Goal: Task Accomplishment & Management: Complete application form

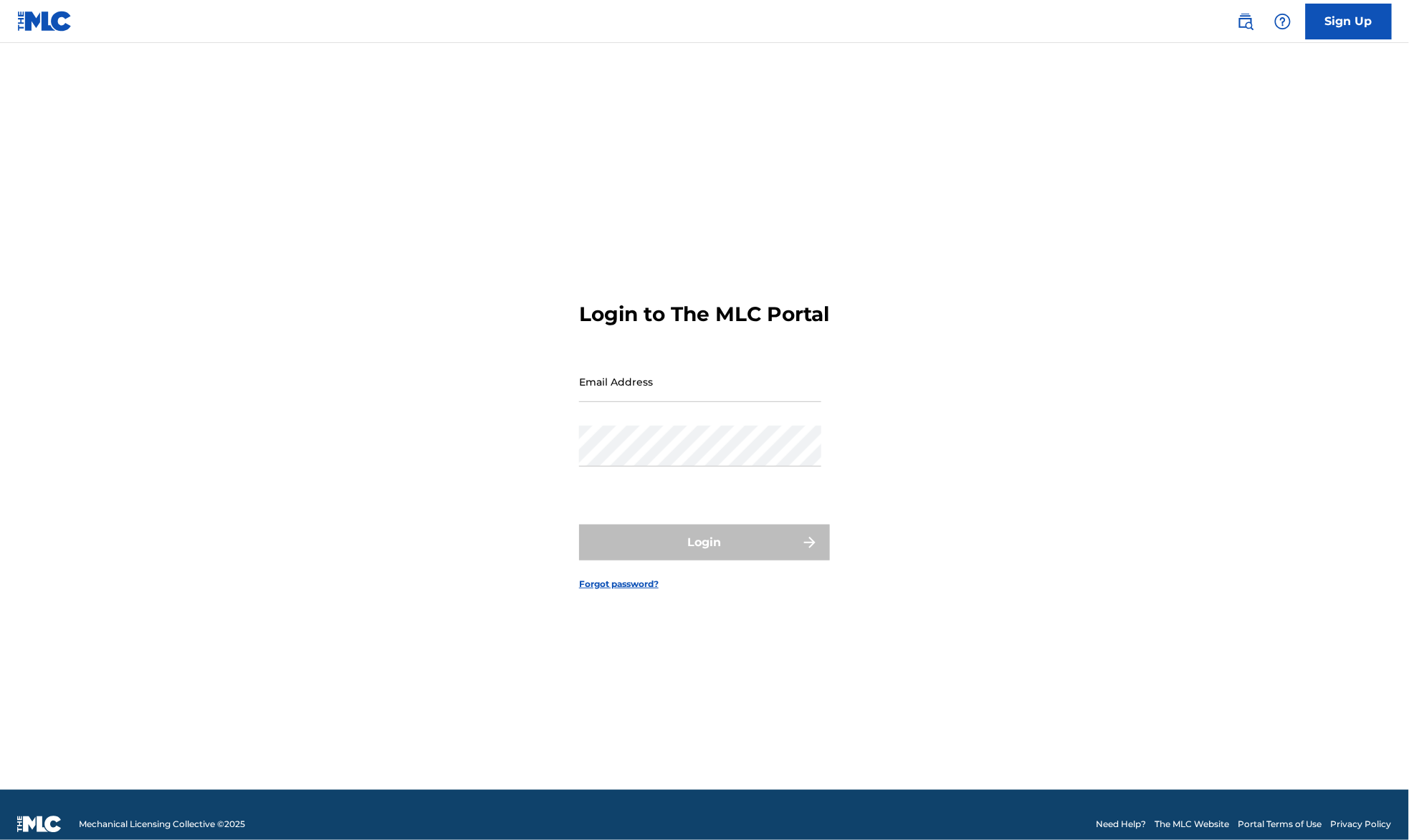
click at [697, 396] on input "Email Address" at bounding box center [700, 382] width 242 height 41
type input "[PERSON_NAME][EMAIL_ADDRESS][PERSON_NAME][DOMAIN_NAME]"
click at [375, 458] on div "Login to The MLC Portal Email Address [PERSON_NAME][EMAIL_ADDRESS][PERSON_NAME]…" at bounding box center [704, 434] width 1004 height 710
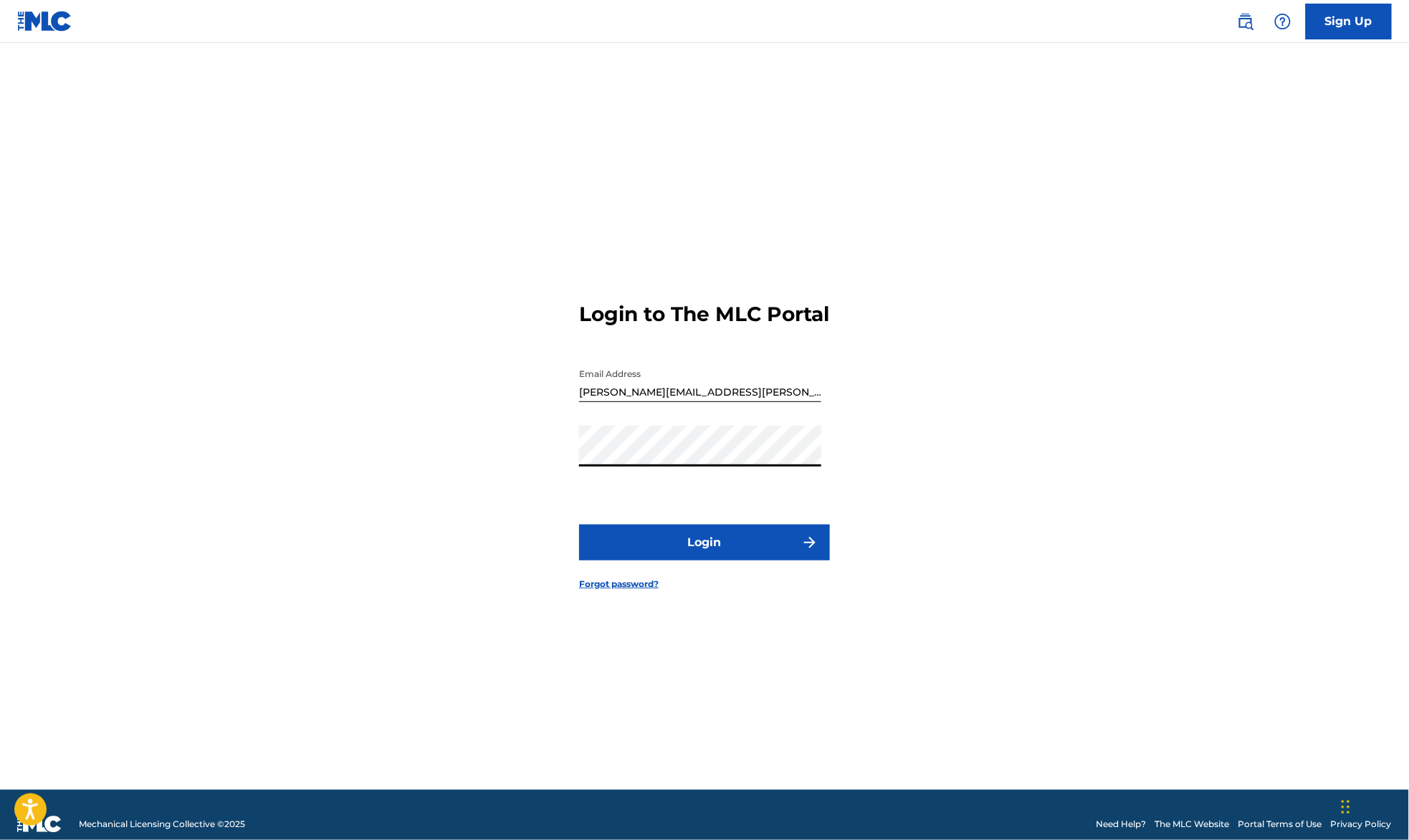
click at [700, 546] on button "Login" at bounding box center [704, 542] width 251 height 36
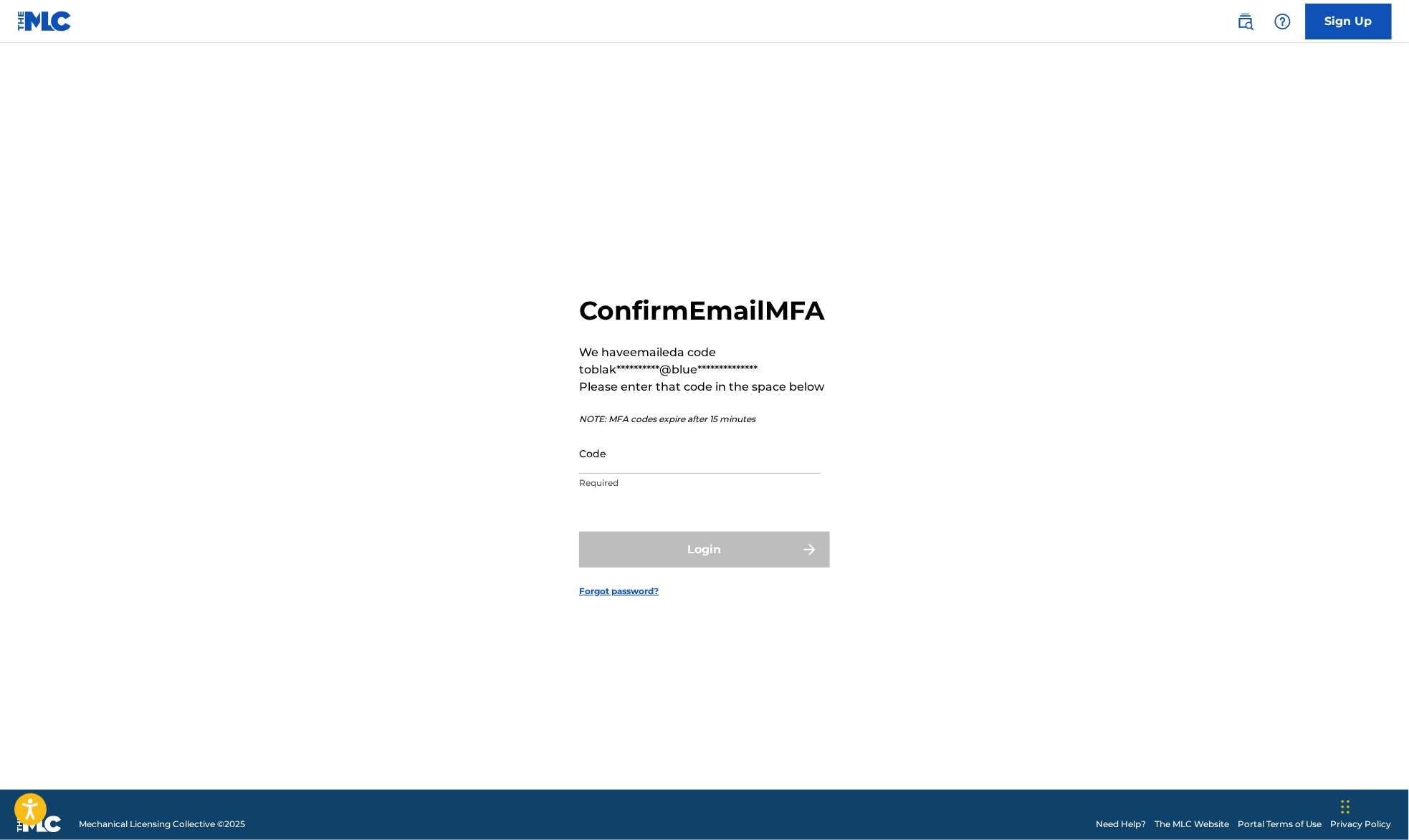
click at [714, 473] on input "Code" at bounding box center [700, 453] width 242 height 41
click at [1094, 354] on div "**********" at bounding box center [704, 434] width 1004 height 710
click at [643, 473] on input "Code" at bounding box center [700, 453] width 242 height 41
paste input "532471"
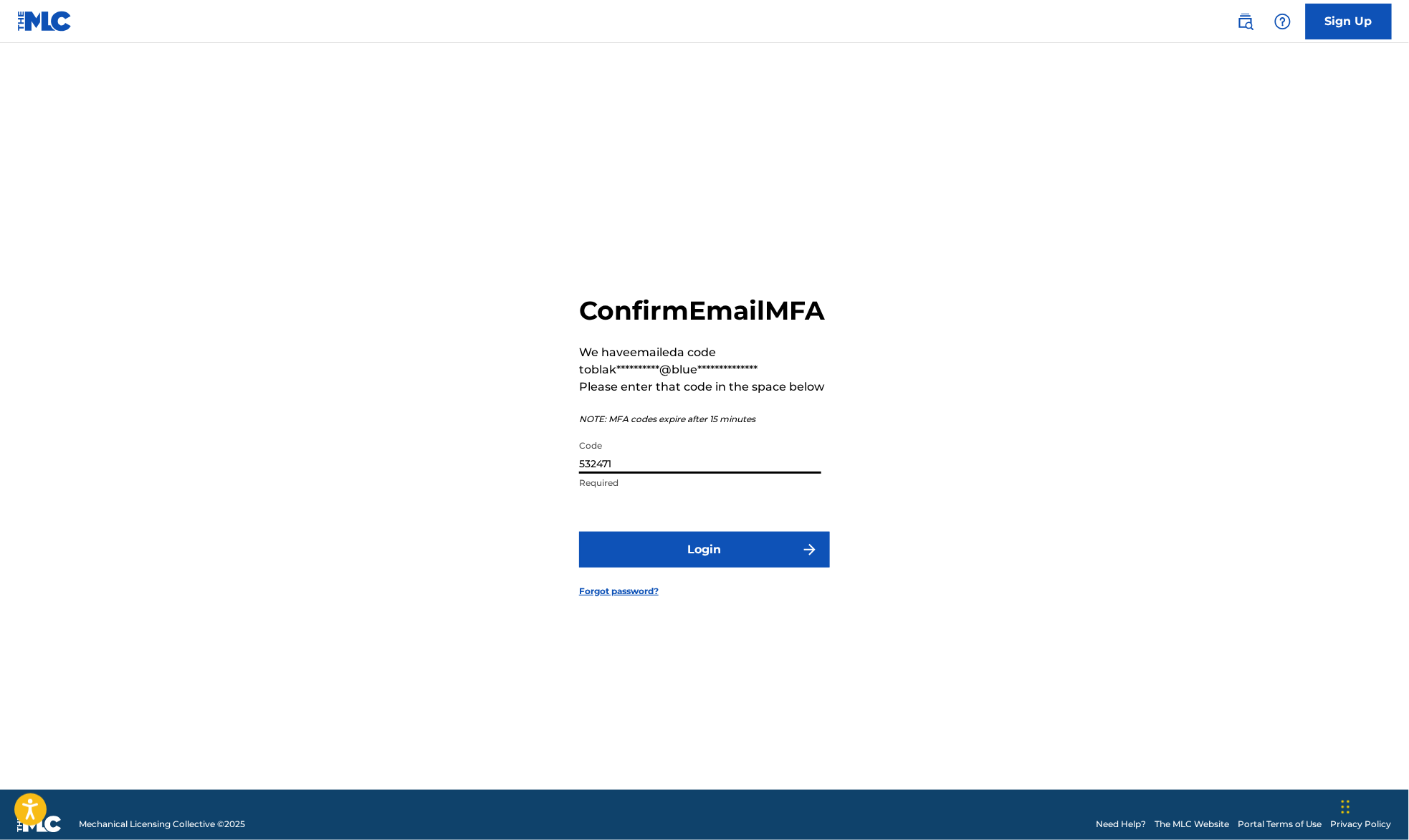
type input "532471"
click at [726, 568] on button "Login" at bounding box center [704, 550] width 251 height 36
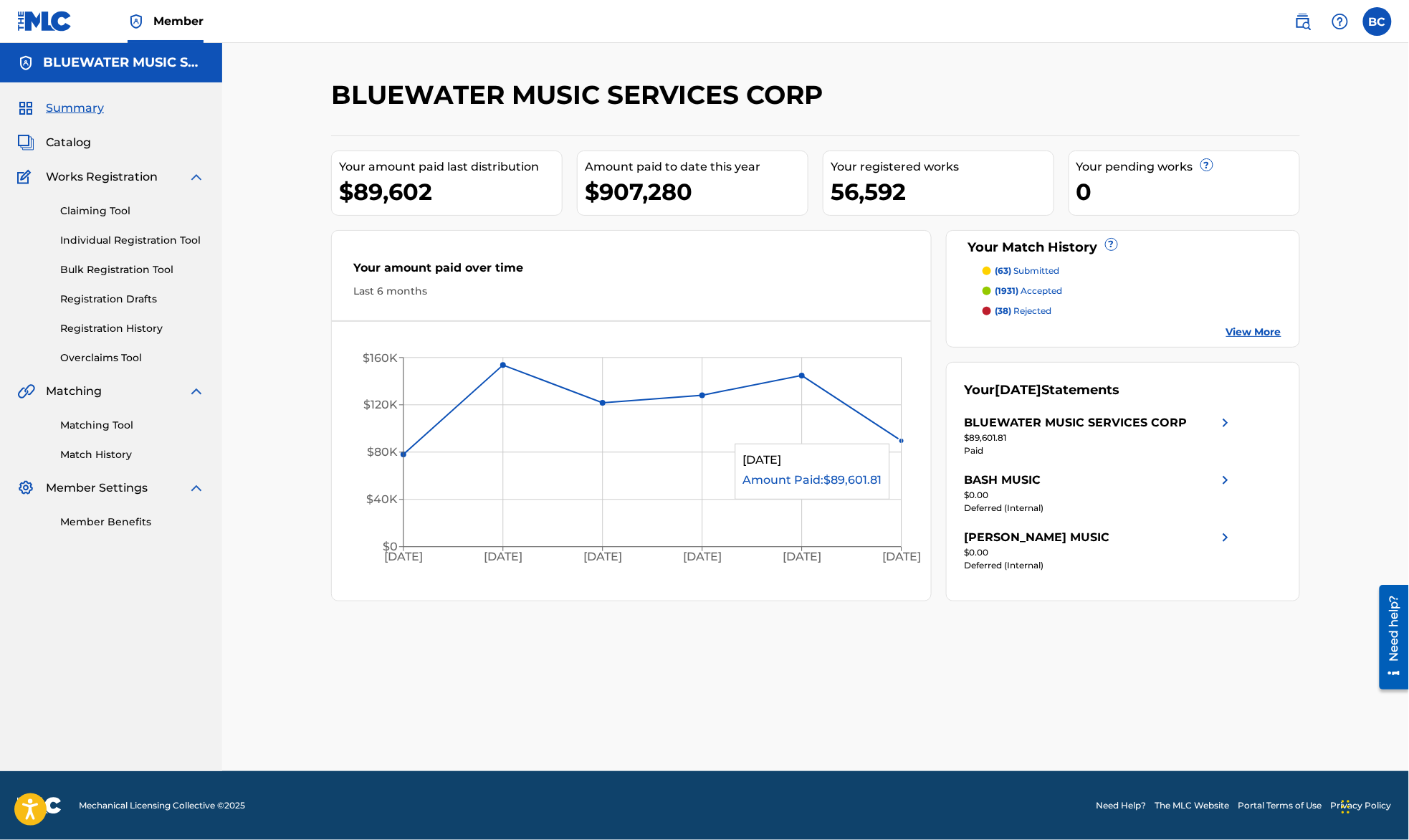
click at [896, 438] on icon "[DATE] Apr '[DATE] Jun '[DATE] Aug '25 $0 $40K $80K $120K $160K" at bounding box center [631, 456] width 599 height 240
click at [89, 242] on link "Individual Registration Tool" at bounding box center [132, 240] width 144 height 15
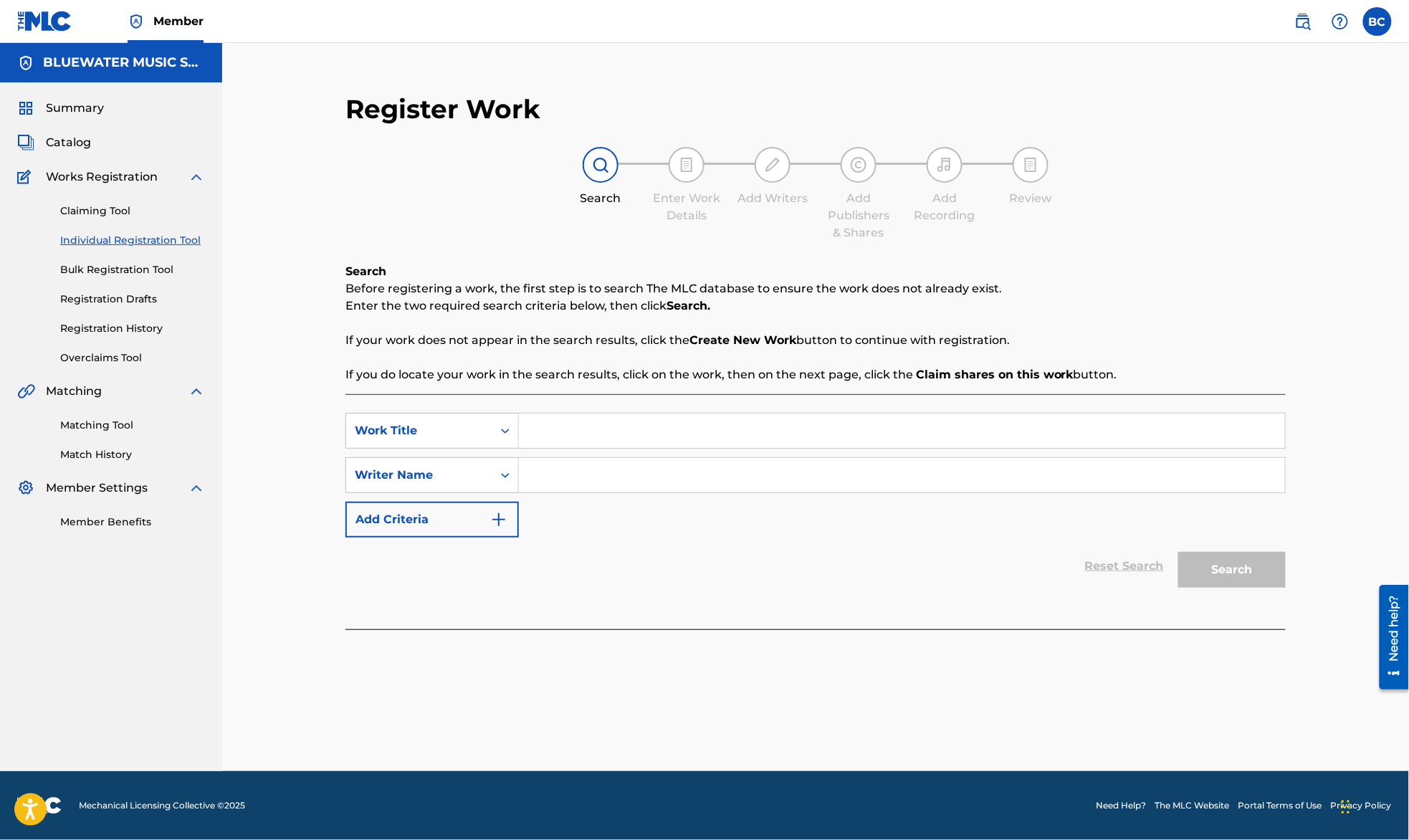
click at [543, 426] on input "Search Form" at bounding box center [902, 430] width 767 height 34
click at [1151, 200] on div "Search Enter Work Details Add Writers Add Publishers & Shares Add Recording Rev…" at bounding box center [816, 194] width 941 height 94
click at [641, 424] on input "Search Form" at bounding box center [902, 430] width 767 height 34
click at [577, 430] on input "Love On Another" at bounding box center [902, 430] width 767 height 34
type input "Love One Another"
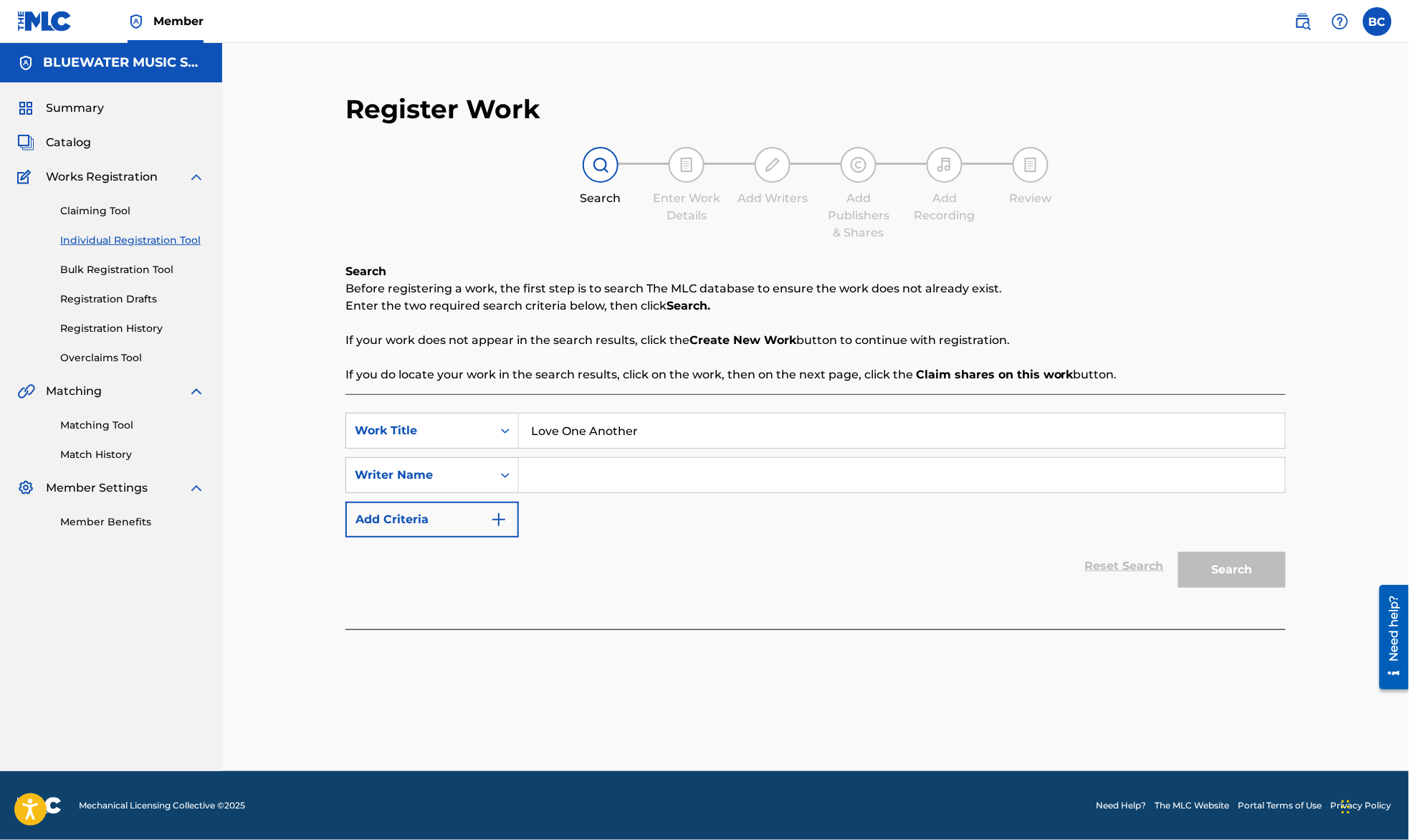
click at [1231, 192] on div "Search Enter Work Details Add Writers Add Publishers & Shares Add Recording Rev…" at bounding box center [816, 194] width 941 height 94
click at [697, 474] on input "Search Form" at bounding box center [902, 474] width 767 height 34
type input "[PERSON_NAME]"
click at [1237, 577] on button "Search" at bounding box center [1231, 570] width 108 height 36
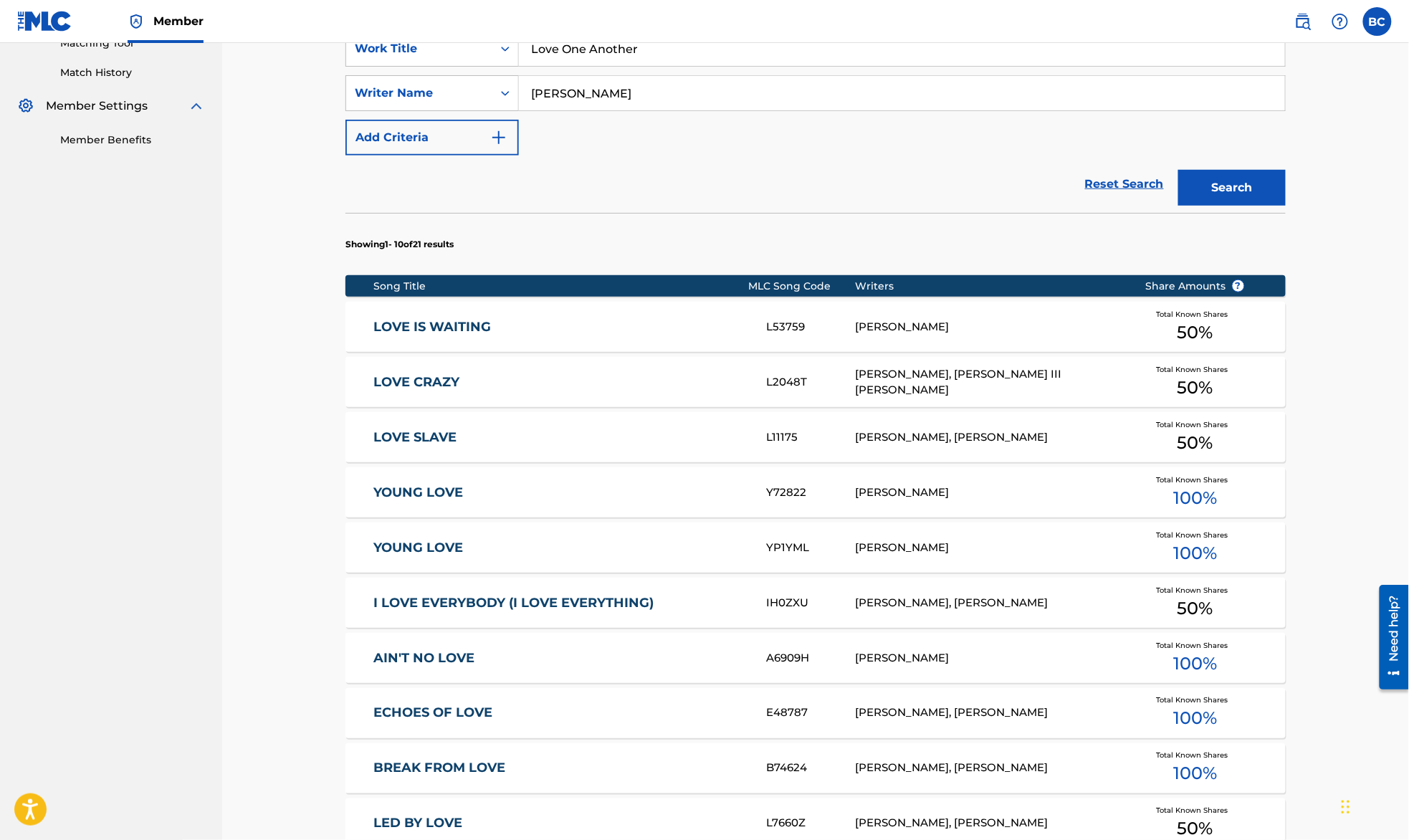
scroll to position [573, 0]
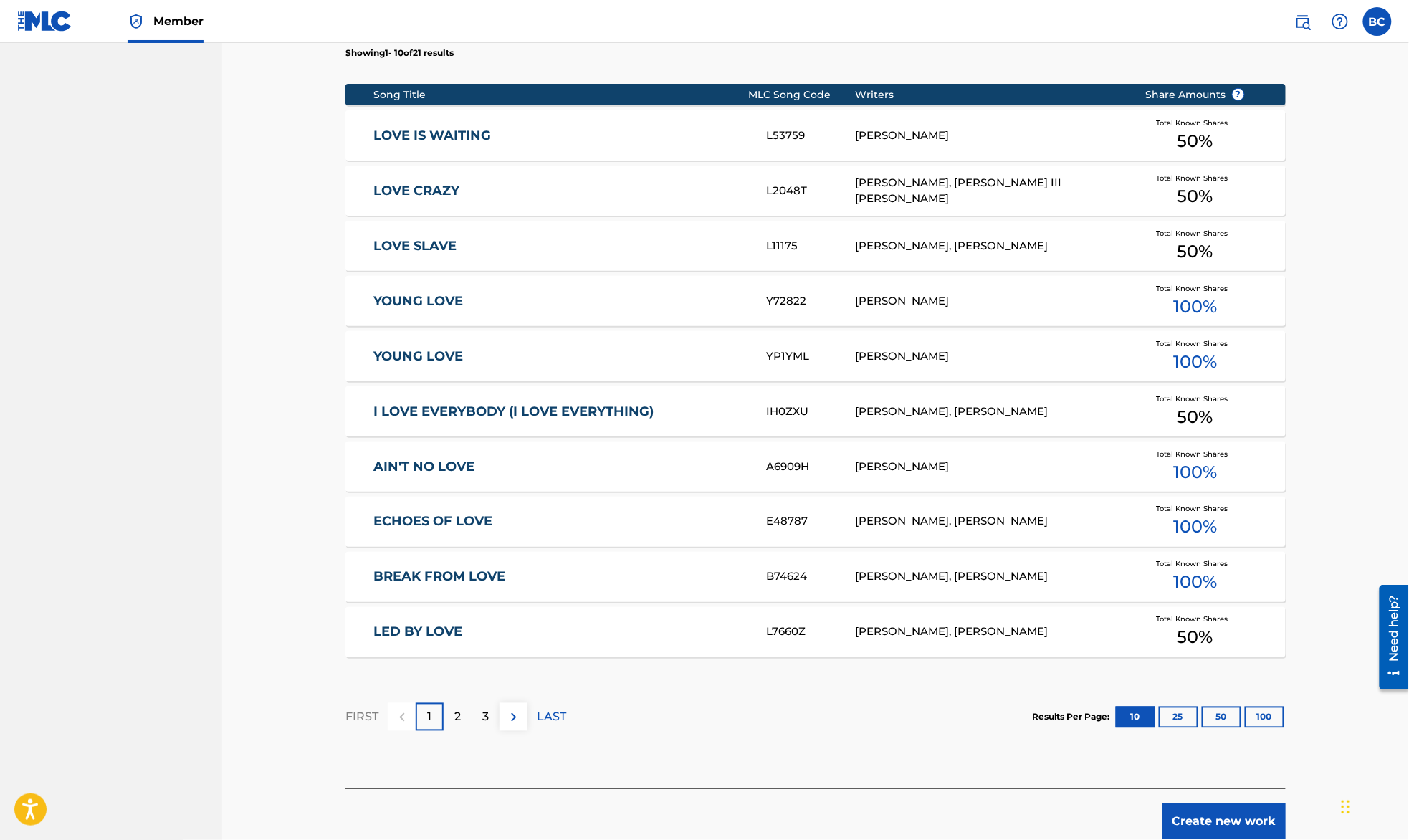
click at [1204, 818] on button "Create new work" at bounding box center [1223, 821] width 123 height 36
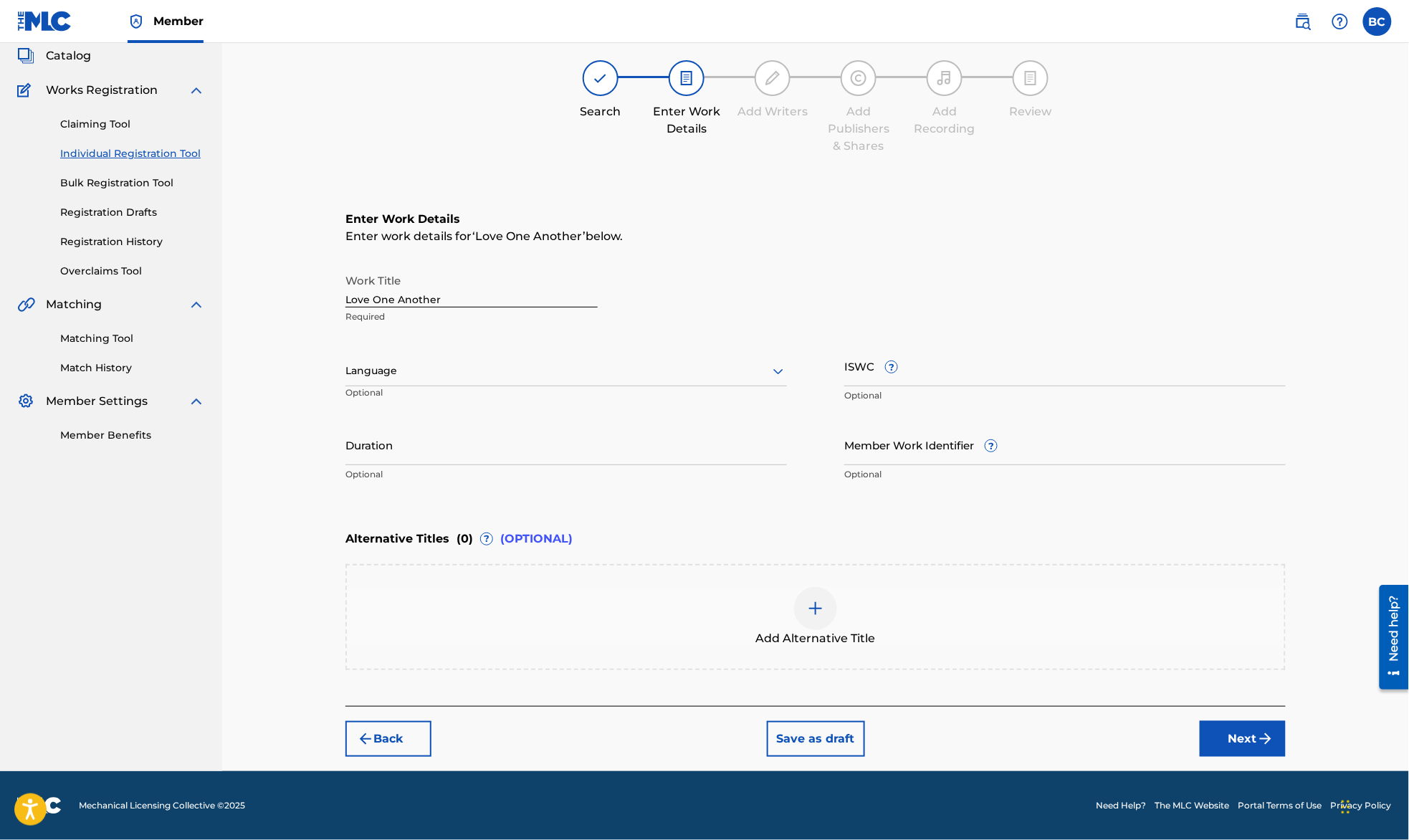
scroll to position [86, 0]
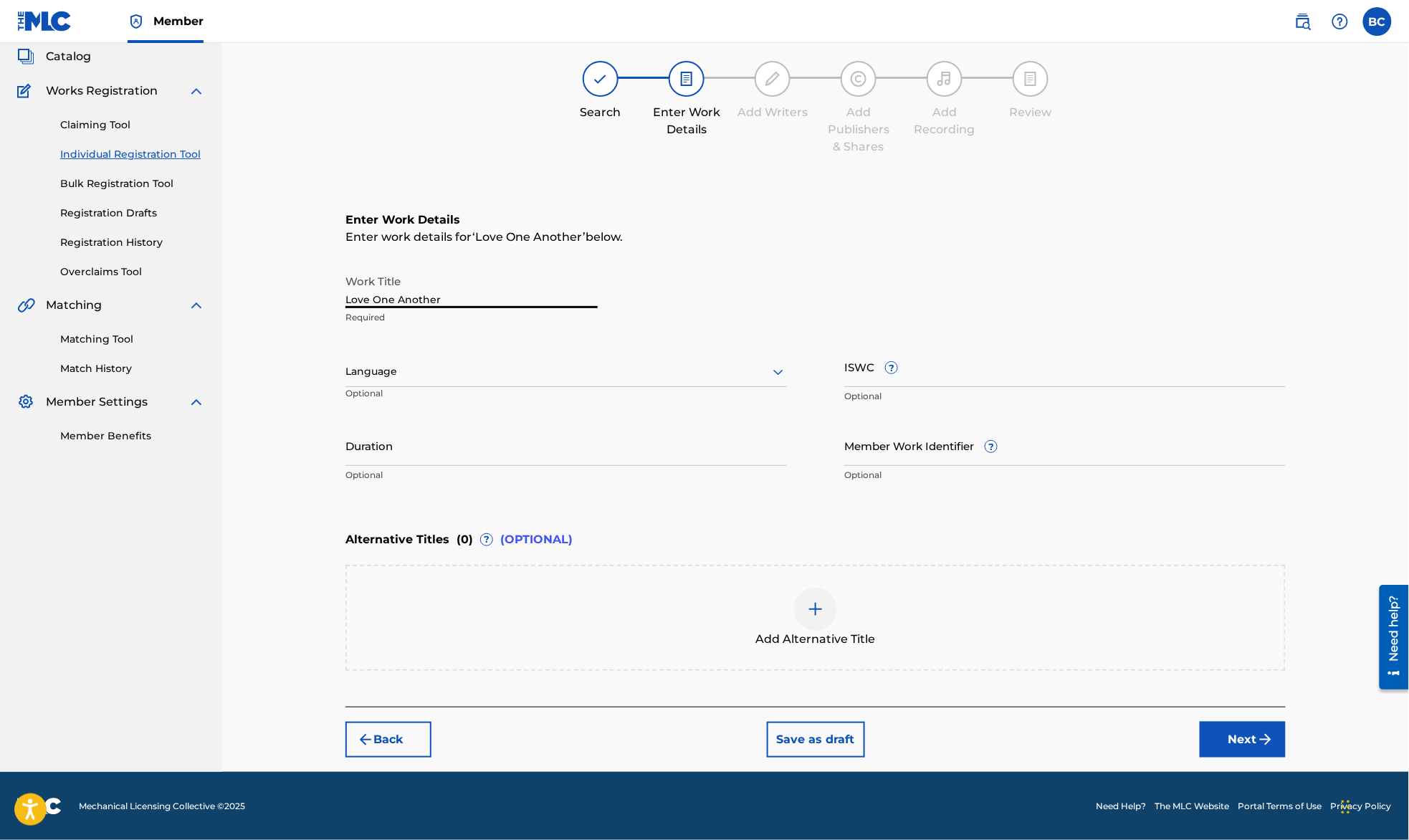
drag, startPoint x: 445, startPoint y: 298, endPoint x: 316, endPoint y: 290, distance: 129.2
click at [316, 290] on div "Register Work Search Enter Work Details Add Writers Add Publishers & Shares Add…" at bounding box center [816, 382] width 1004 height 779
click at [1330, 290] on div "Register Work Search Enter Work Details Add Writers Add Publishers & Shares Add…" at bounding box center [816, 364] width 1187 height 815
click at [1112, 256] on div "Enter Work Details Enter work details for ‘ LOVE ON ANOTHER ’ below. Work Title…" at bounding box center [816, 350] width 941 height 346
click at [390, 299] on input "LOVE ON ANOTHER" at bounding box center [472, 287] width 252 height 41
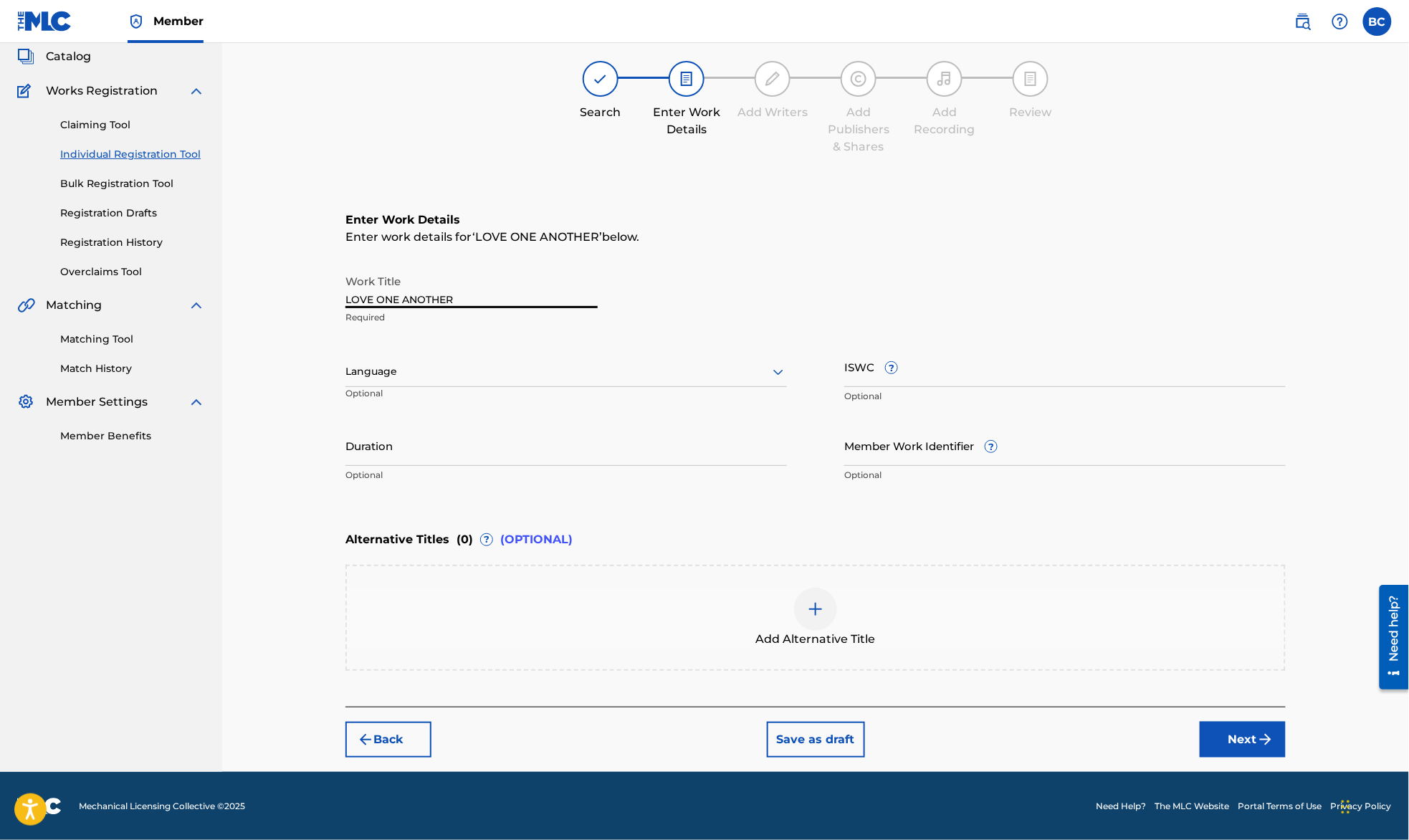
type input "LOVE ONE ANOTHER"
click at [1236, 734] on button "Next" at bounding box center [1243, 739] width 86 height 36
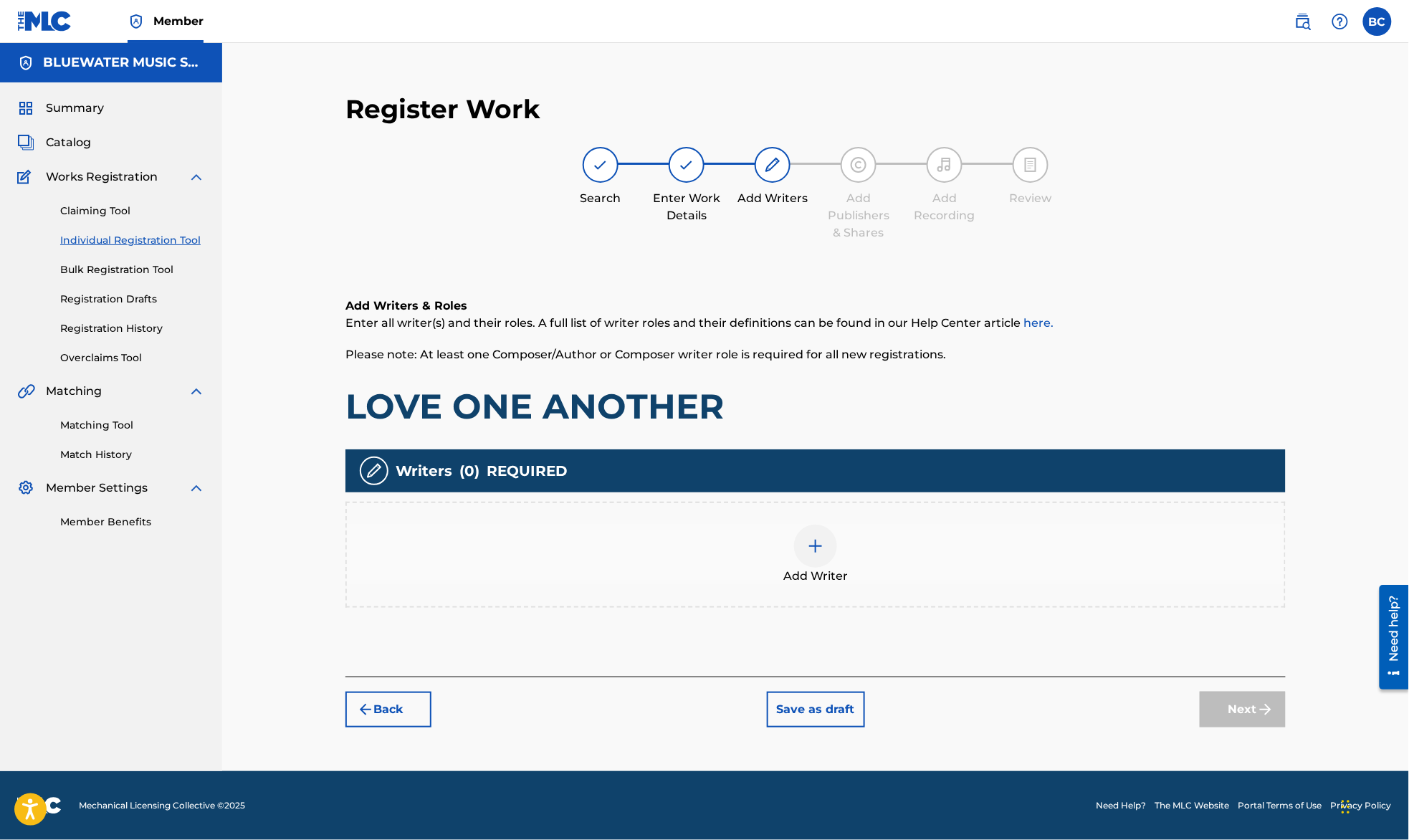
click at [832, 560] on div "Add Writer" at bounding box center [815, 555] width 937 height 60
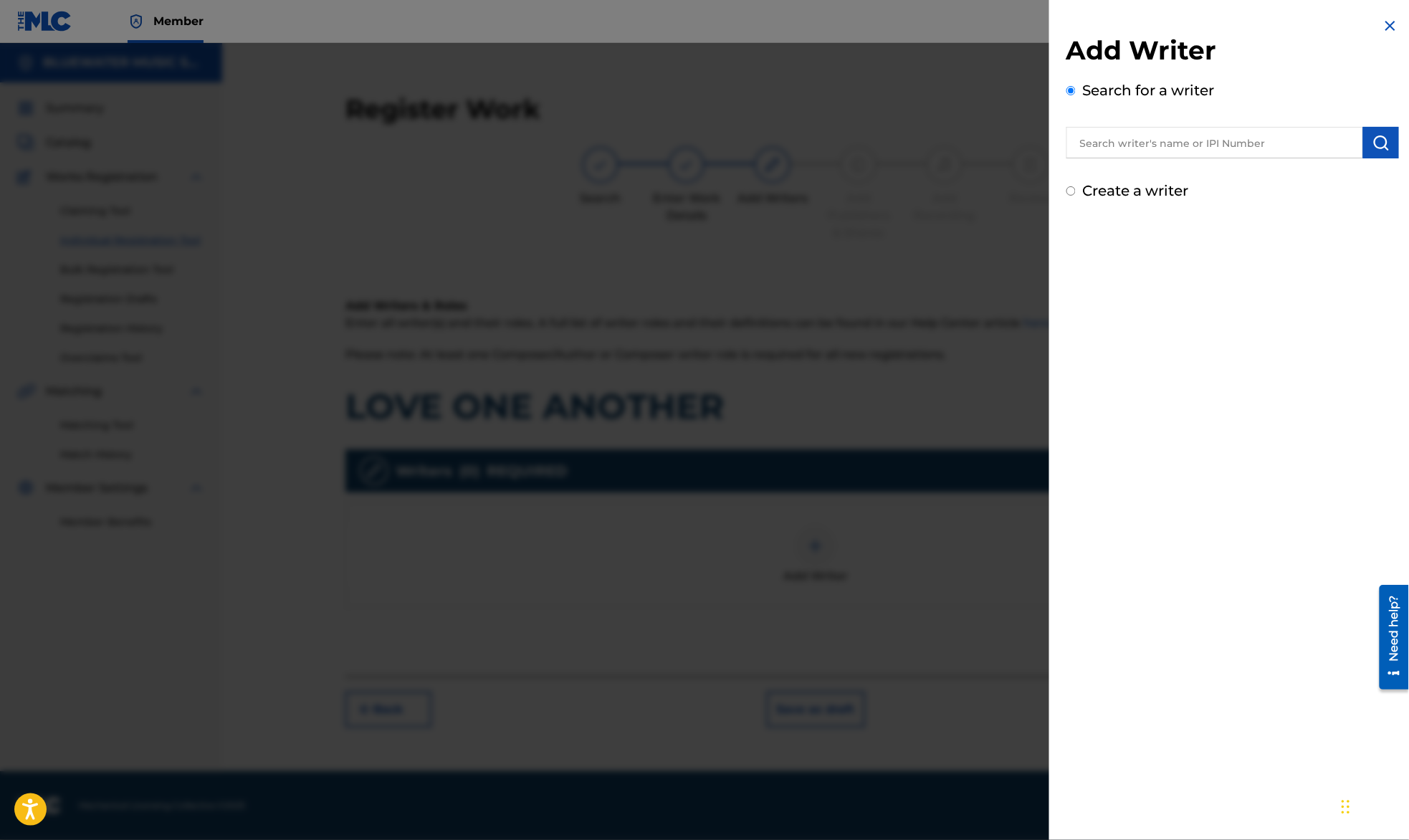
click at [1110, 138] on input "text" at bounding box center [1215, 143] width 297 height 32
type input "[PERSON_NAME]"
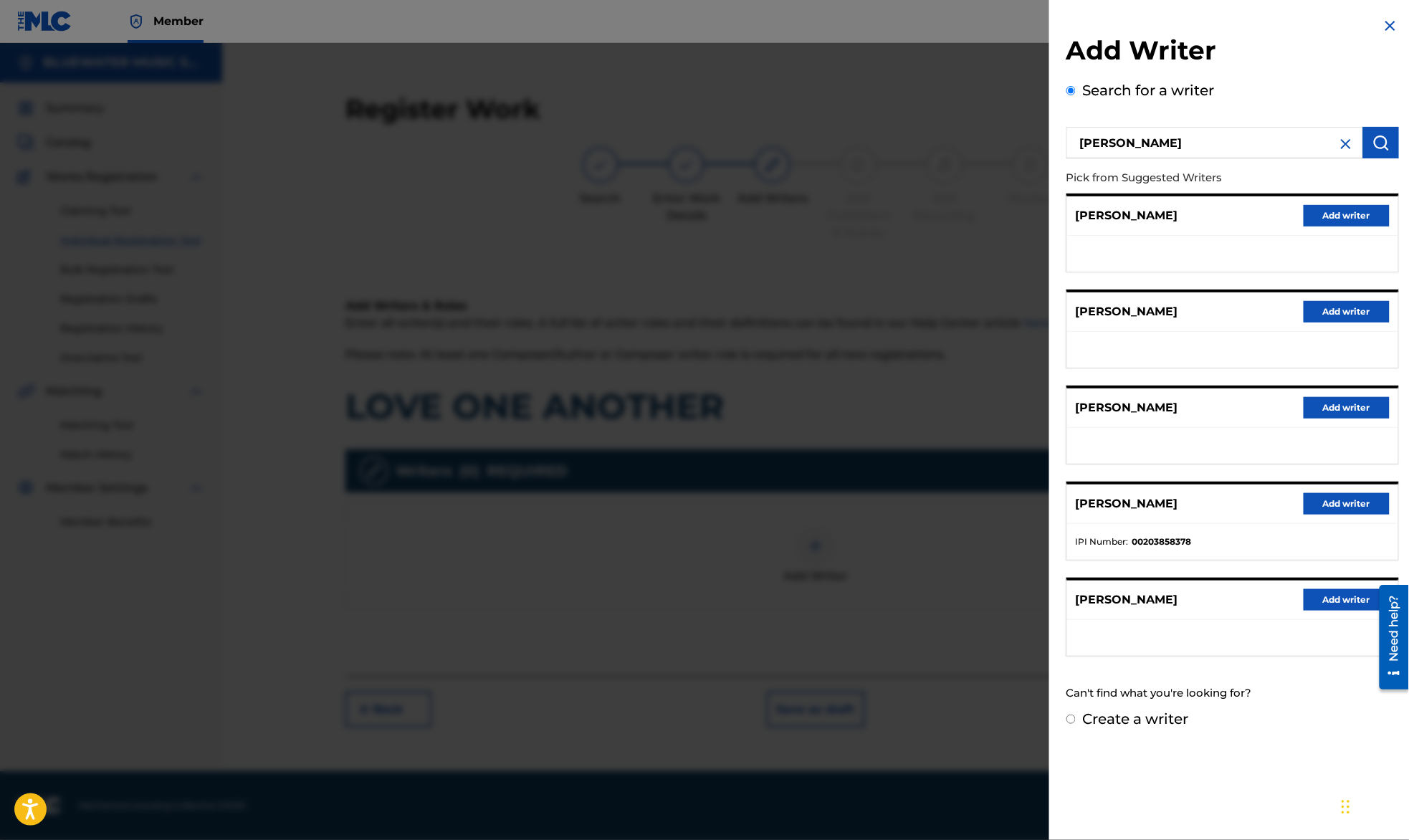
click at [1361, 497] on button "Add writer" at bounding box center [1347, 503] width 86 height 22
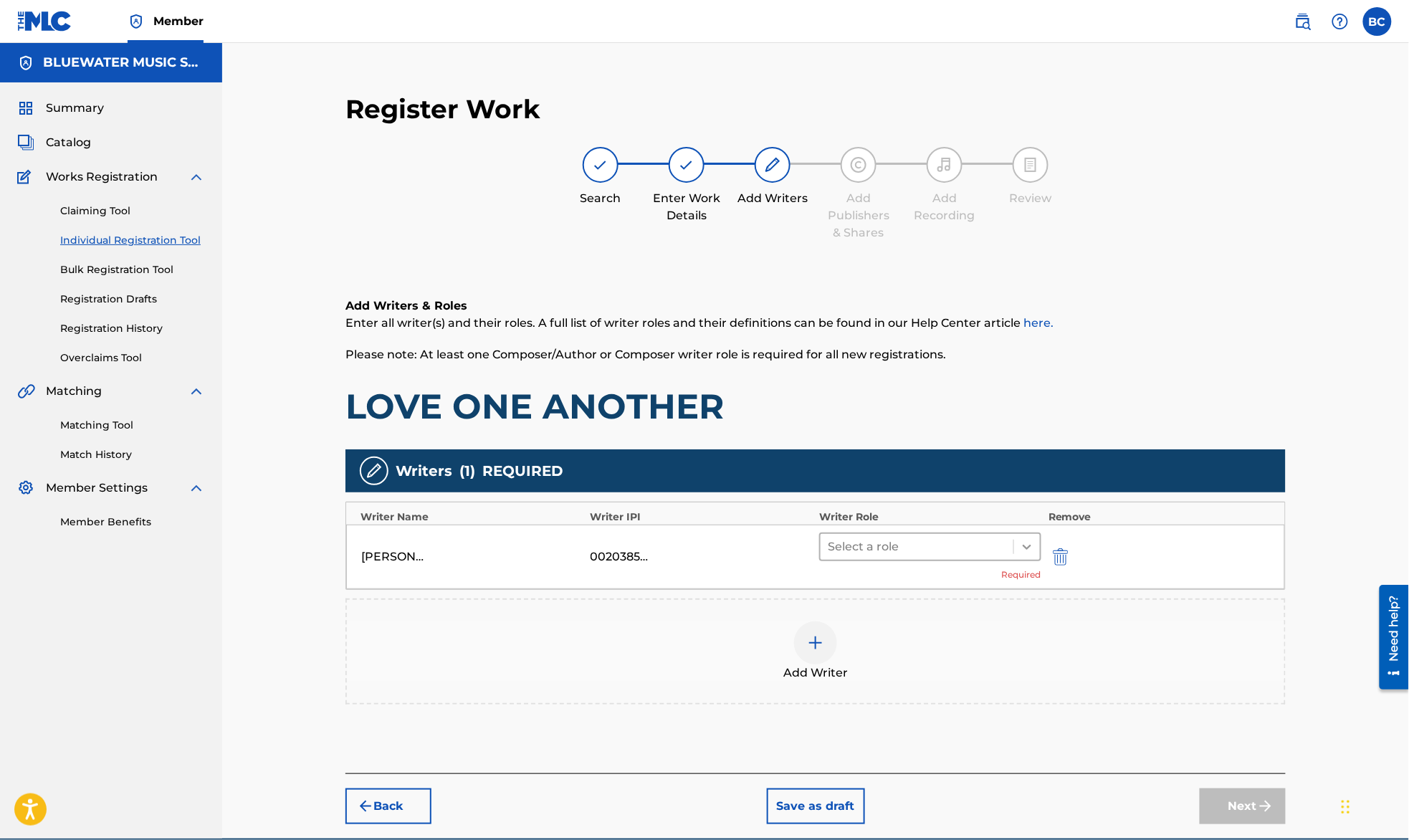
click at [1031, 548] on icon at bounding box center [1027, 547] width 14 height 14
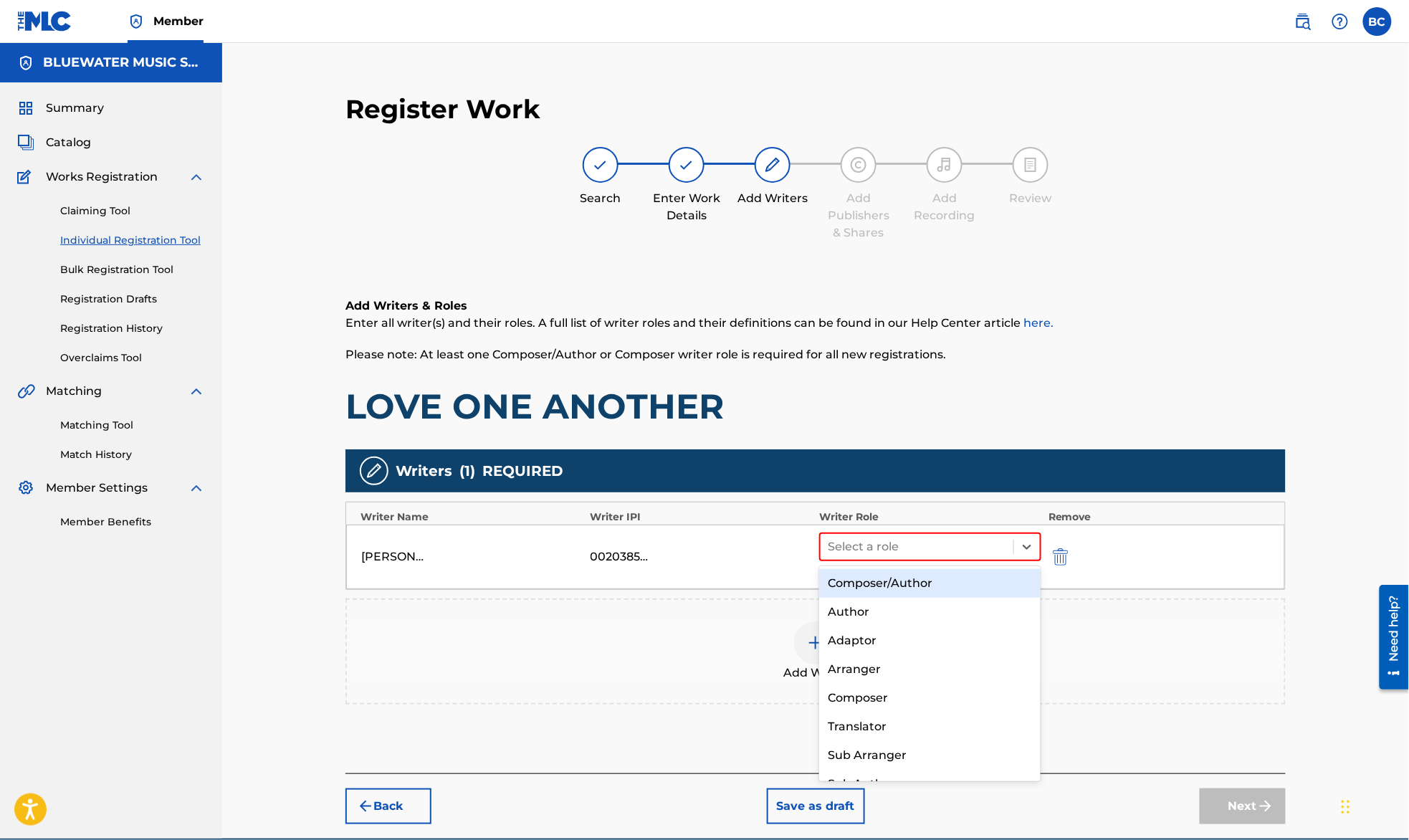
click at [992, 583] on div "Composer/Author" at bounding box center [929, 583] width 221 height 29
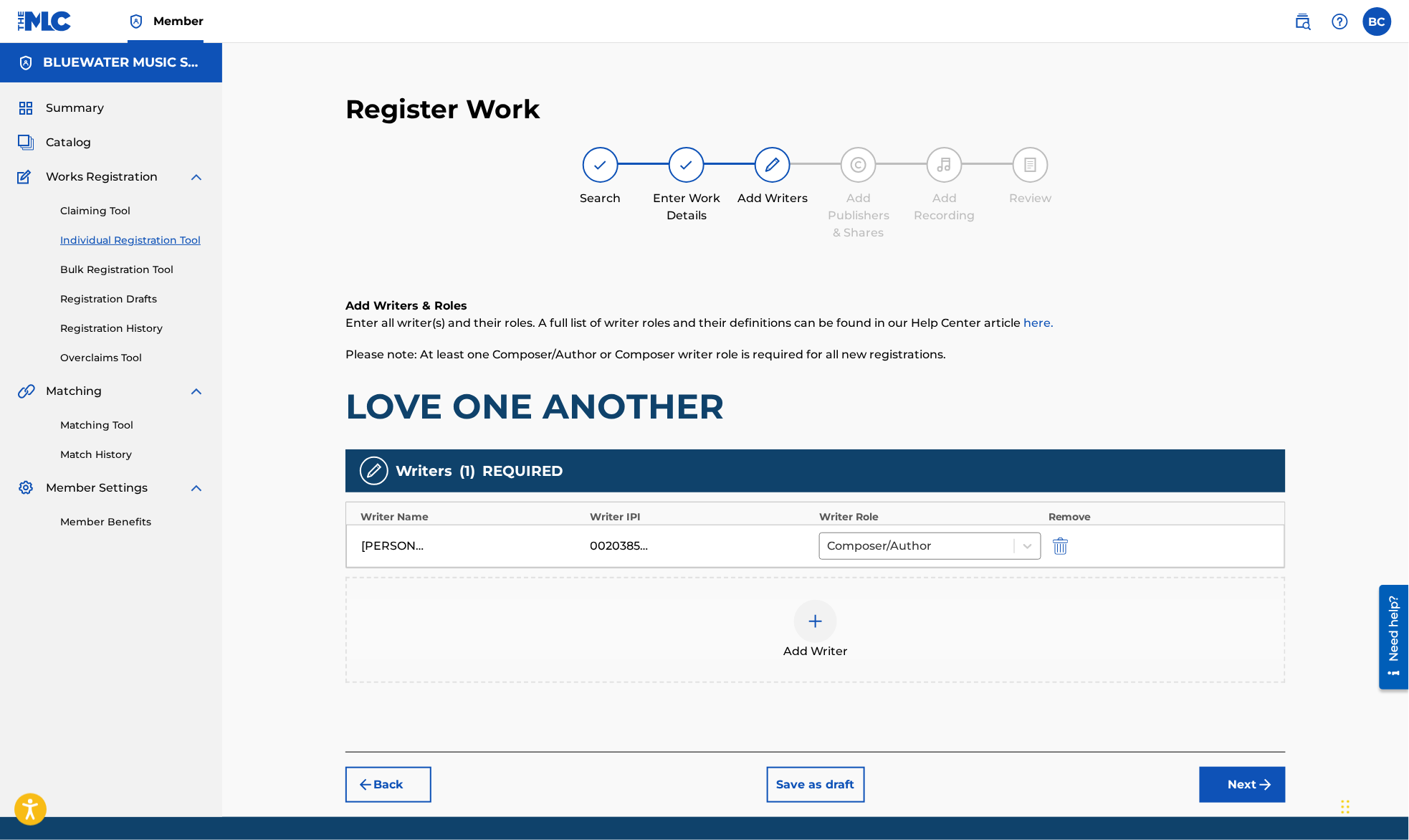
scroll to position [46, 0]
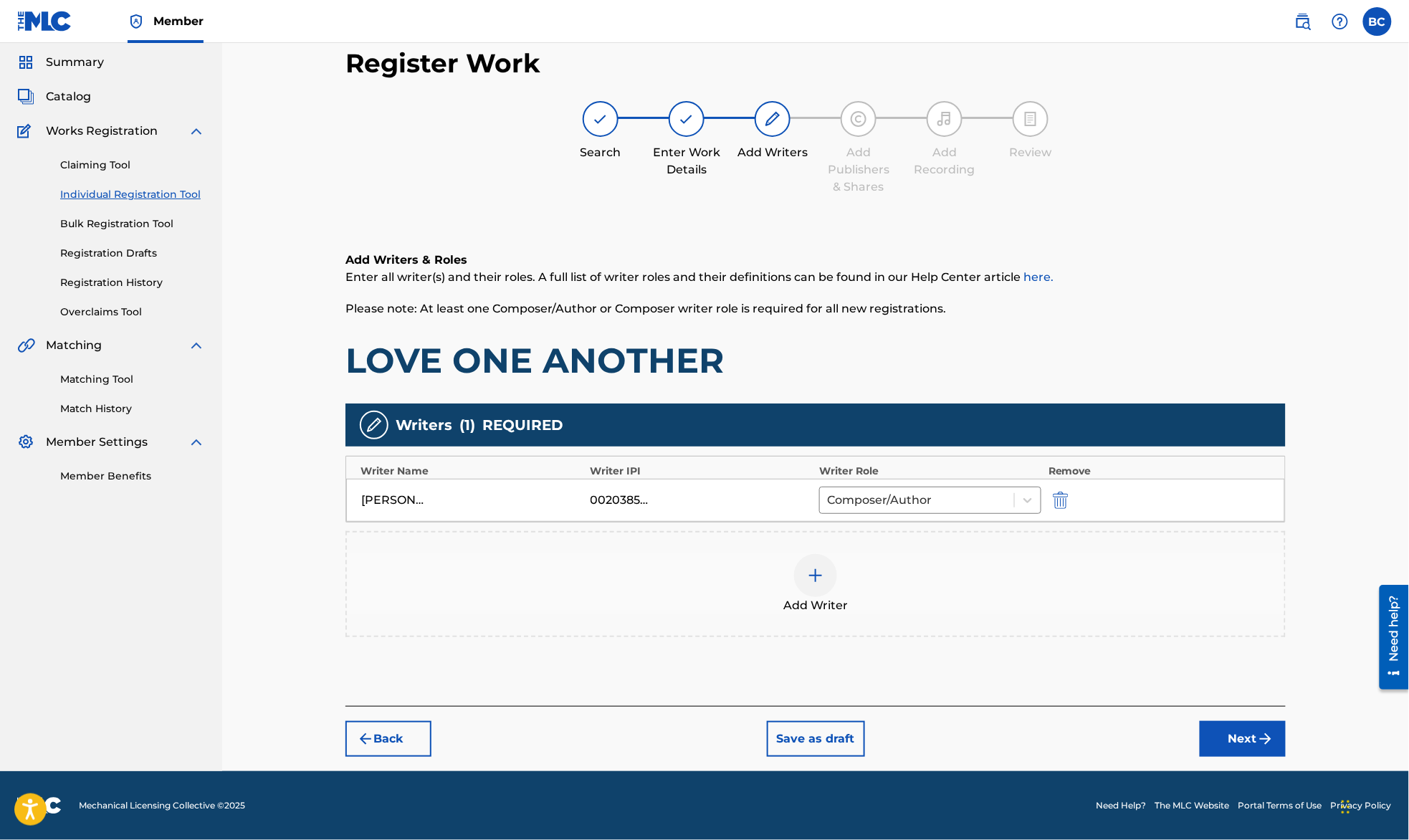
click at [1248, 728] on button "Next" at bounding box center [1243, 738] width 86 height 36
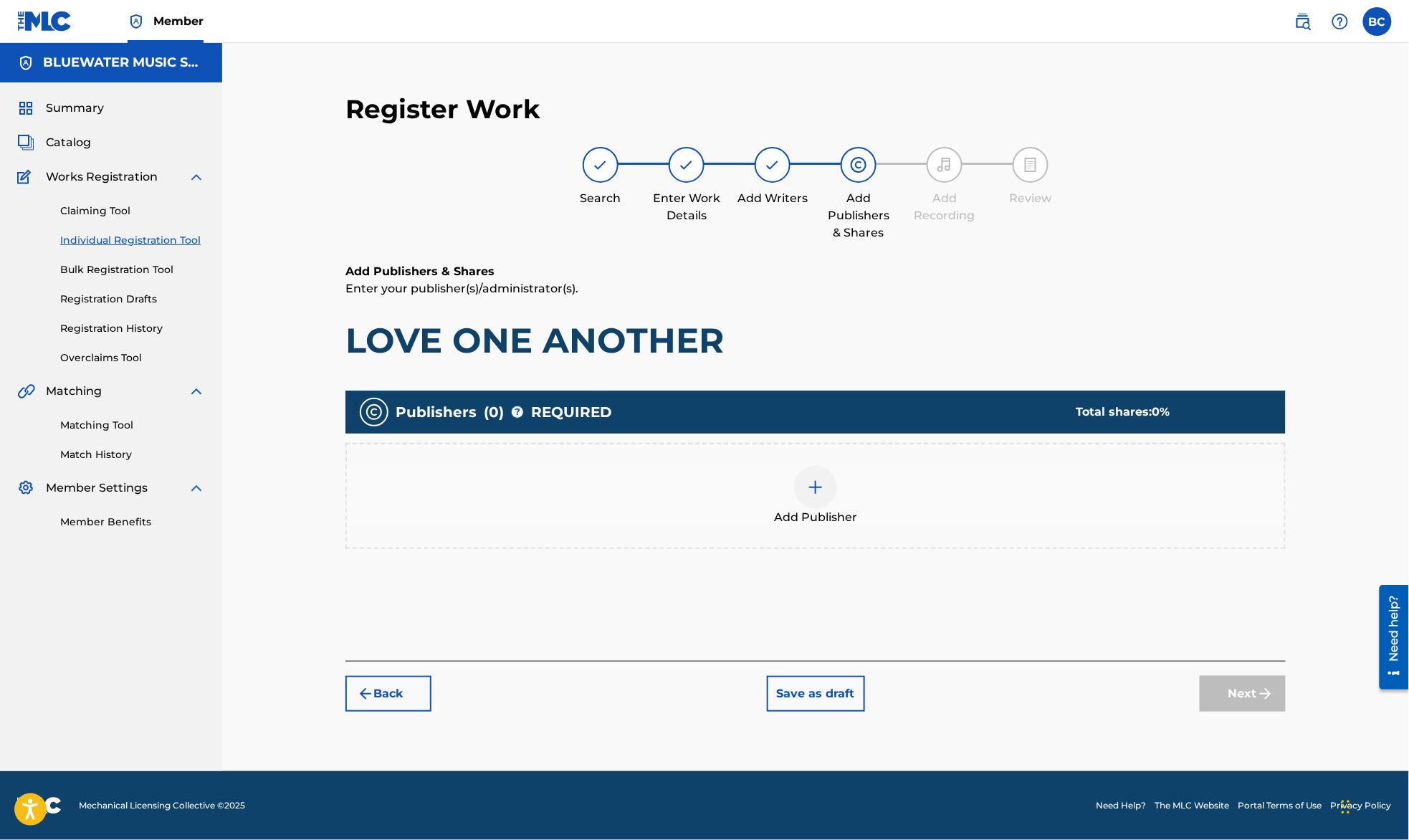
scroll to position [0, 0]
click at [816, 509] on span "Add Publisher" at bounding box center [816, 518] width 83 height 18
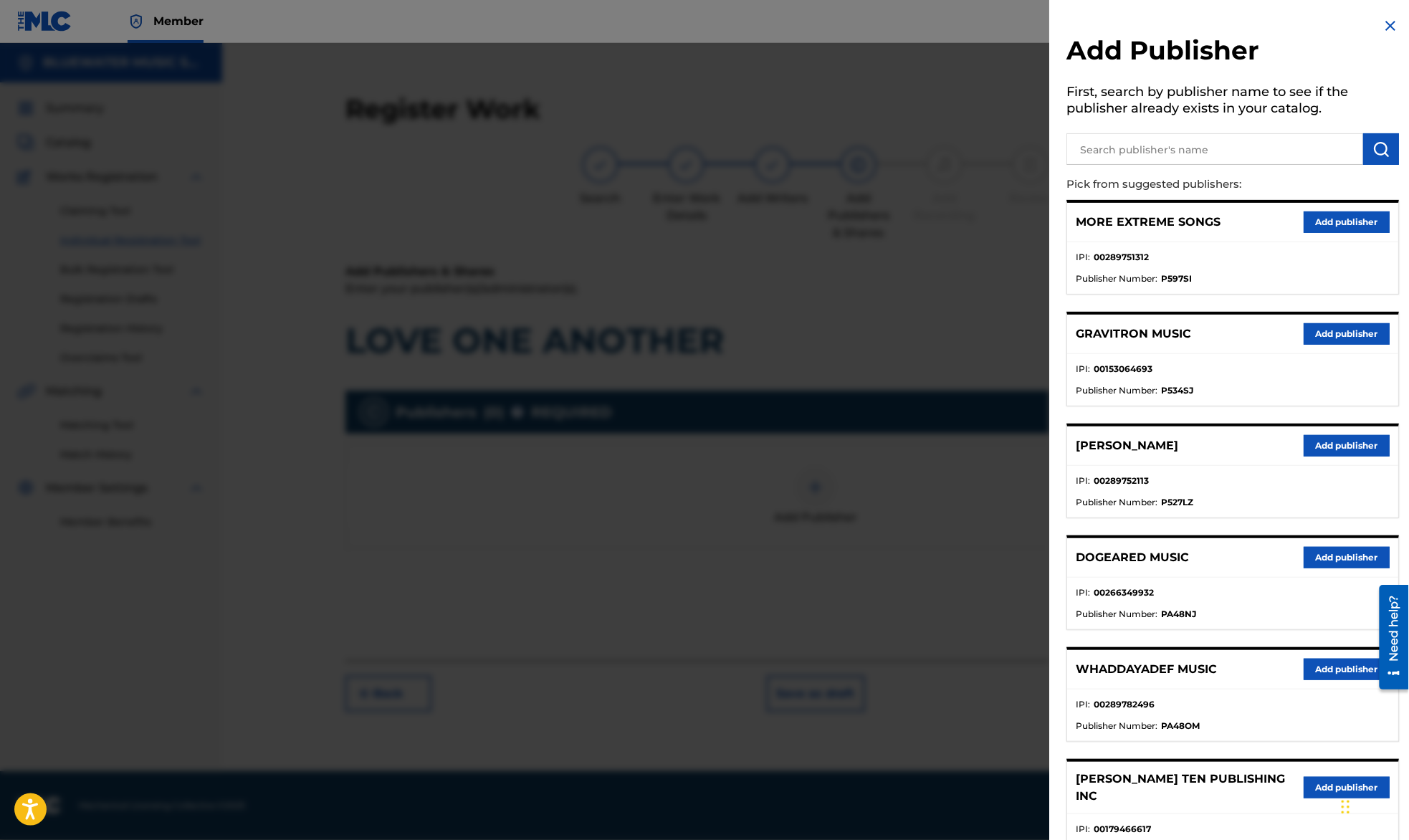
click at [1146, 153] on input "text" at bounding box center [1215, 149] width 297 height 32
type input "mighty nice music"
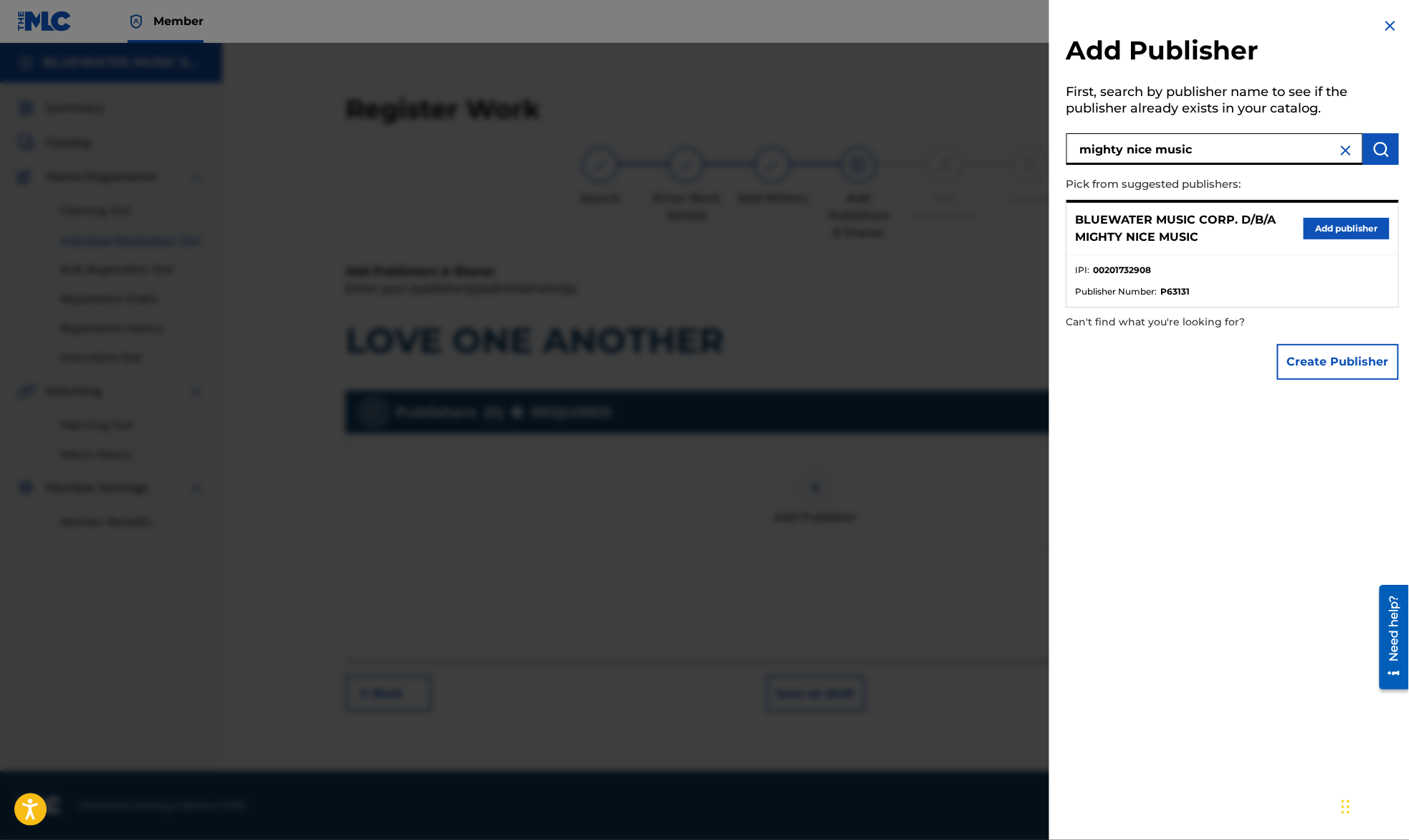
click at [1345, 225] on button "Add publisher" at bounding box center [1347, 228] width 86 height 22
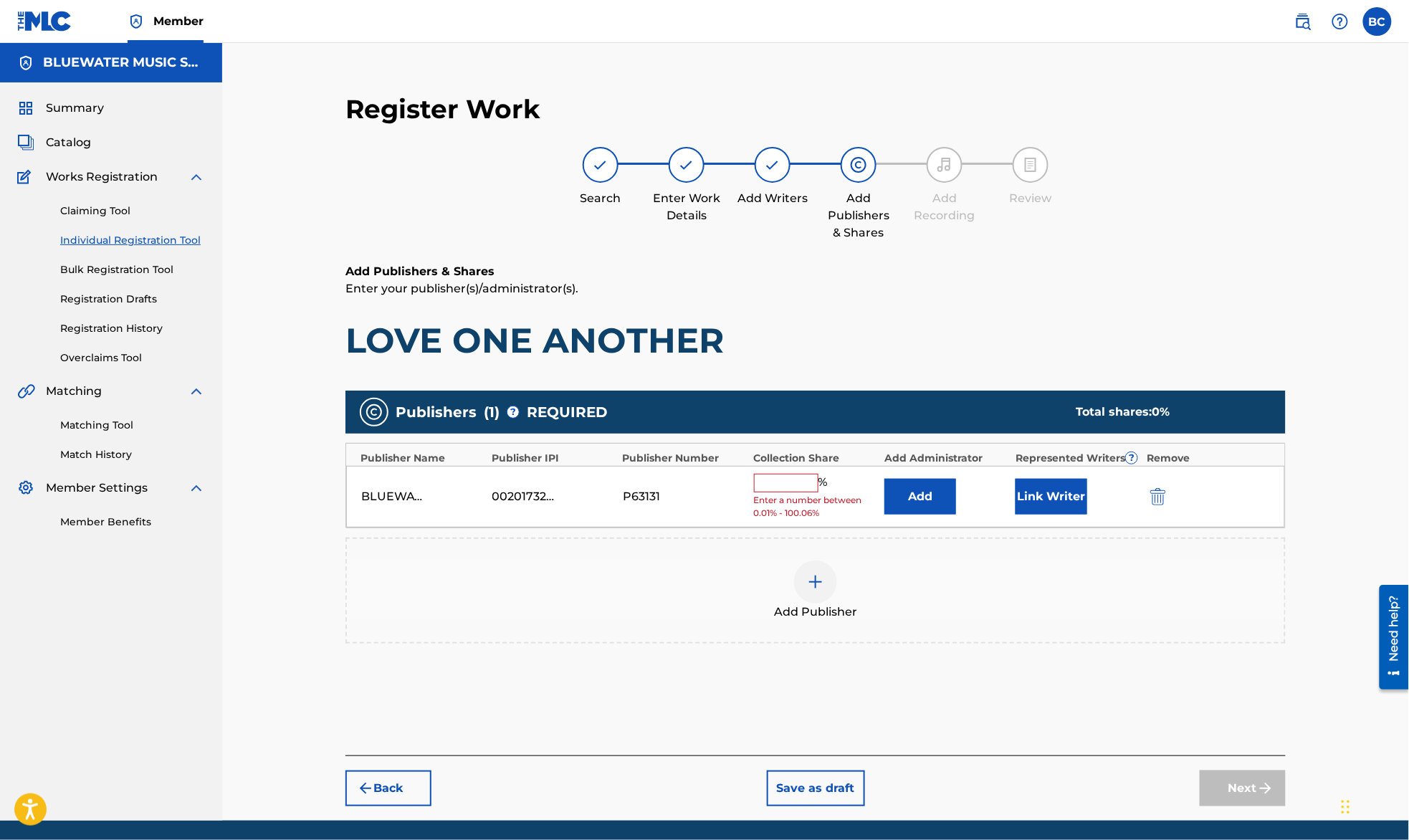
click at [764, 485] on input "text" at bounding box center [787, 482] width 65 height 18
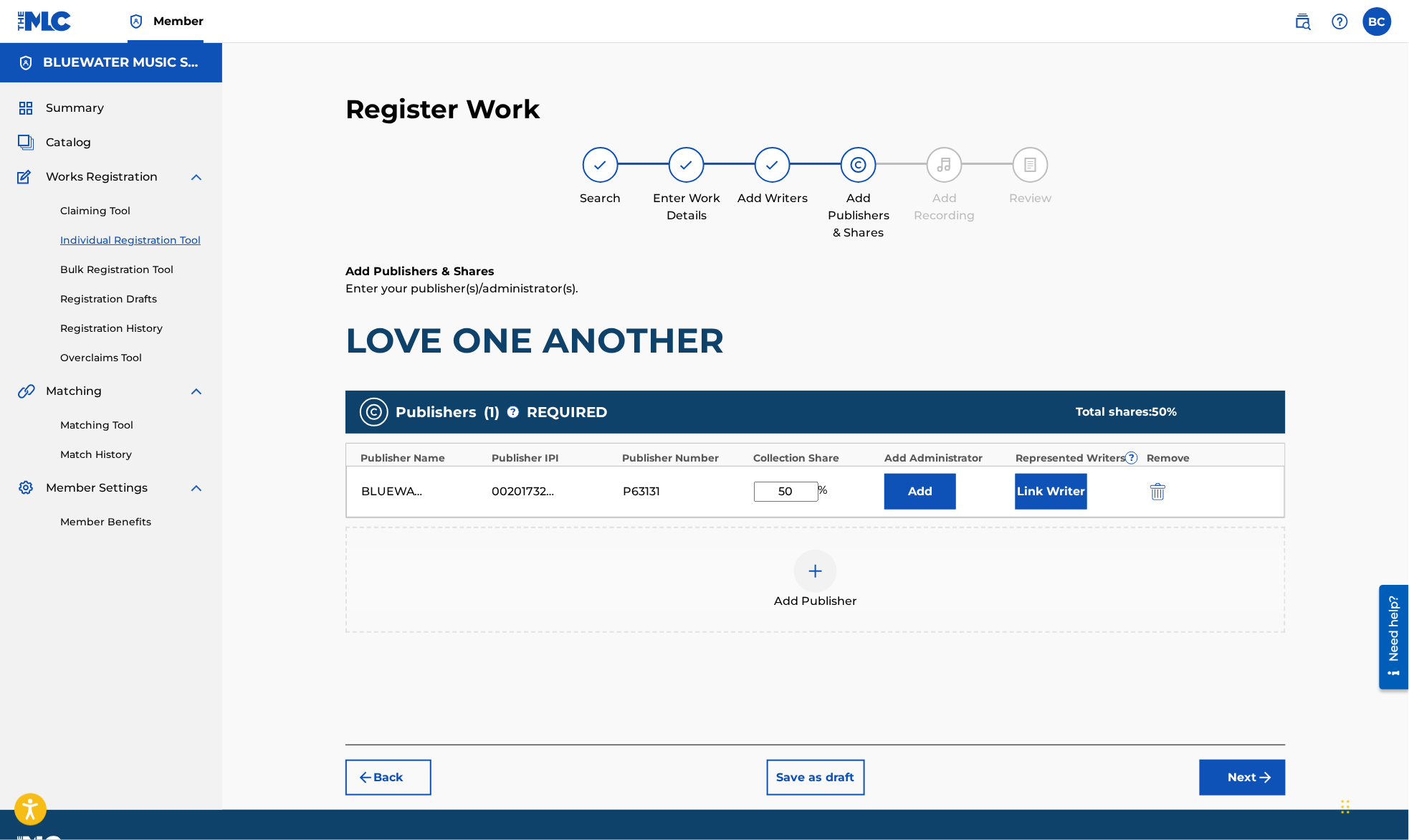
type input "50"
click at [1307, 624] on div "Register Work Search Enter Work Details Add Writers Add Publishers & Shares Add…" at bounding box center [816, 444] width 1004 height 731
click at [818, 568] on img at bounding box center [816, 571] width 18 height 18
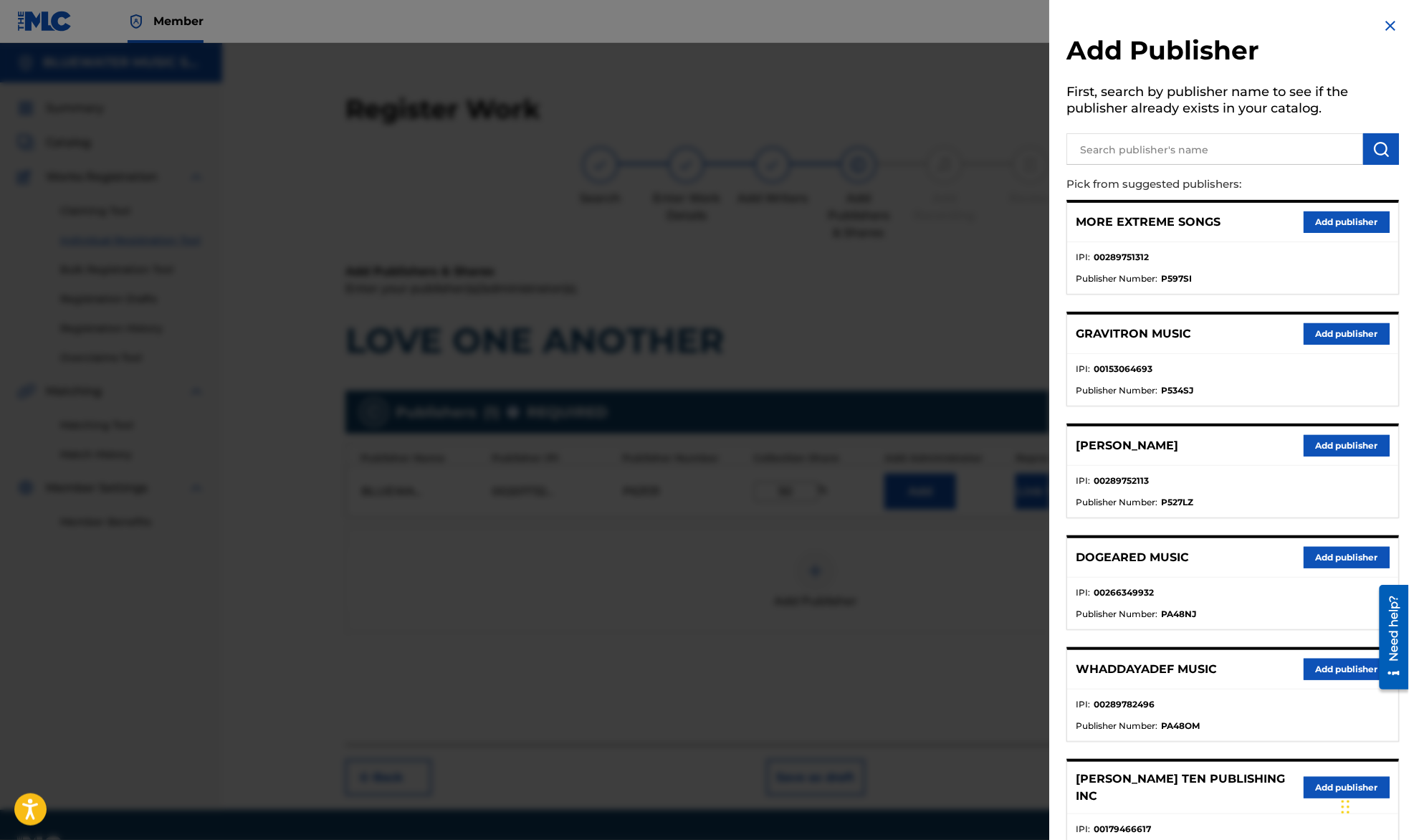
click at [1133, 158] on input "text" at bounding box center [1215, 149] width 297 height 32
type input "gypsy"
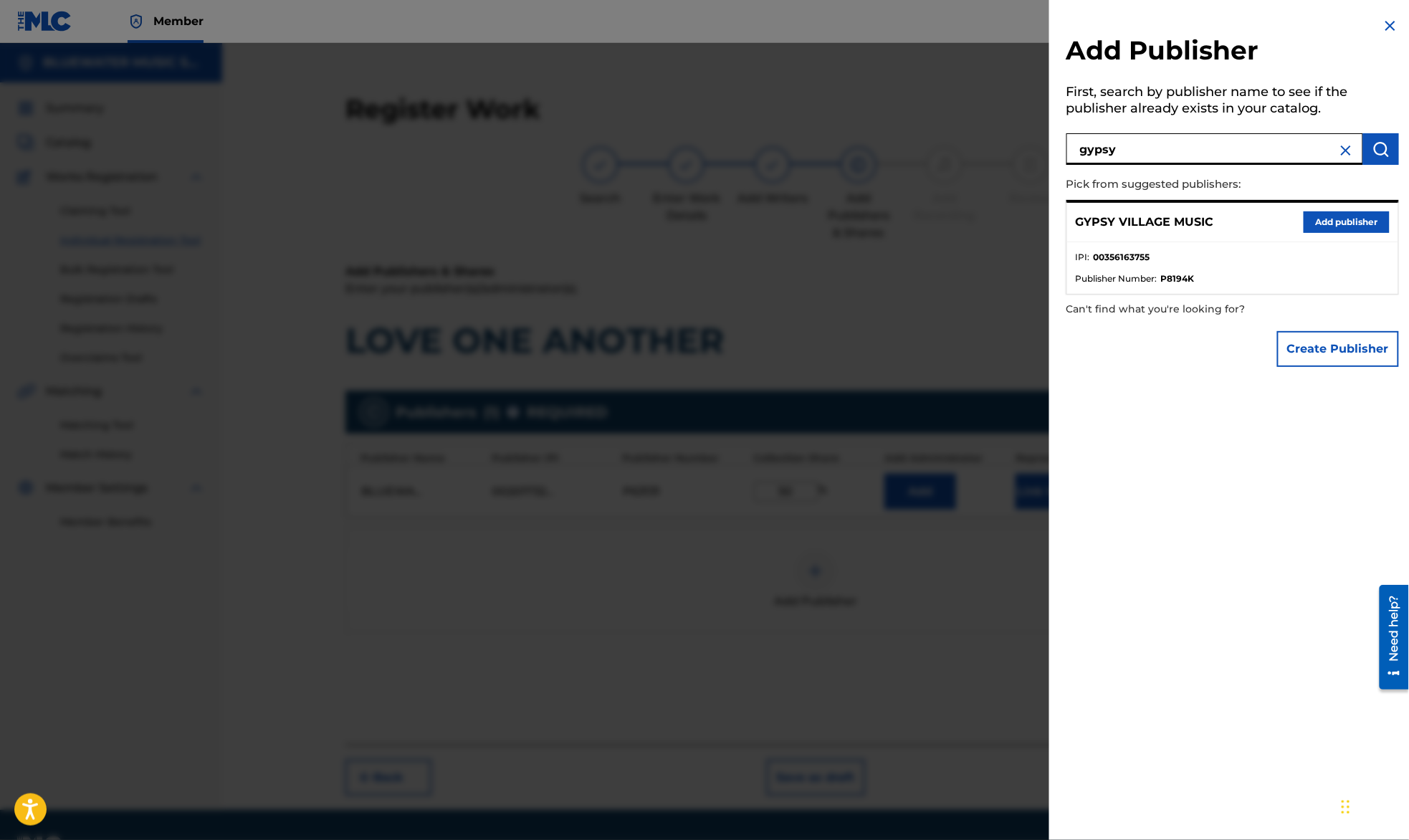
click at [1345, 219] on button "Add publisher" at bounding box center [1347, 222] width 86 height 22
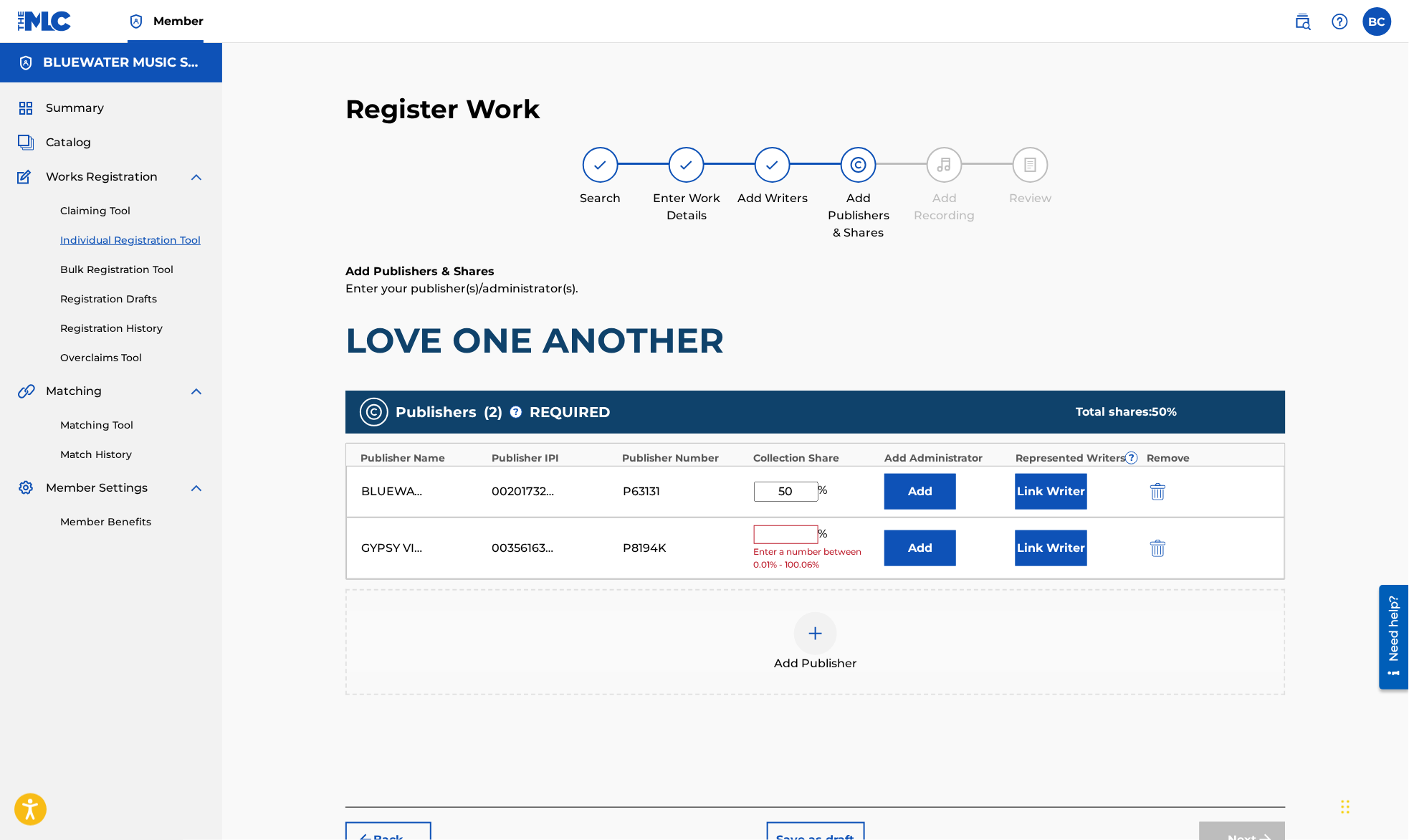
click at [796, 533] on input "text" at bounding box center [787, 534] width 65 height 18
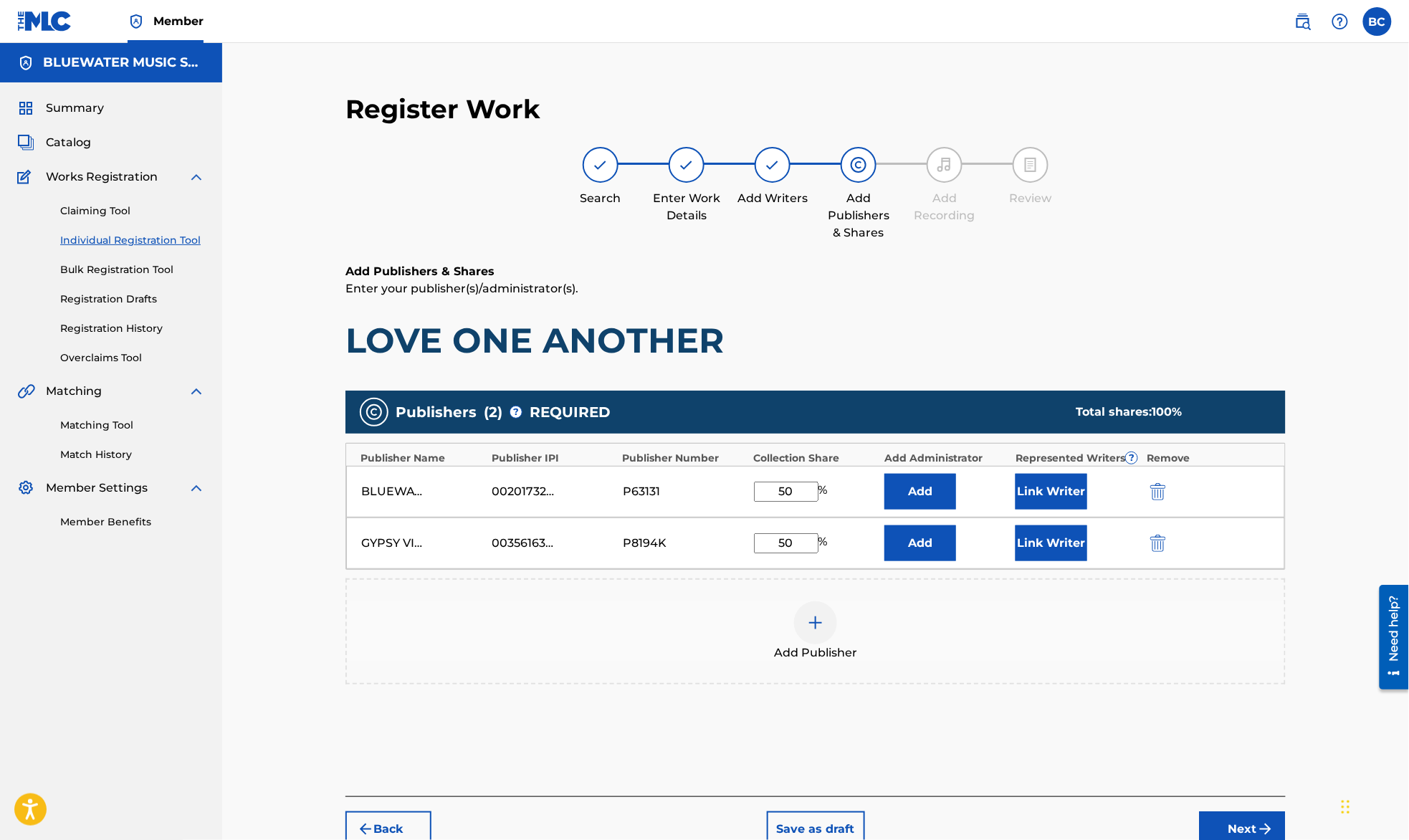
type input "50"
click at [913, 483] on button "Add" at bounding box center [921, 491] width 72 height 36
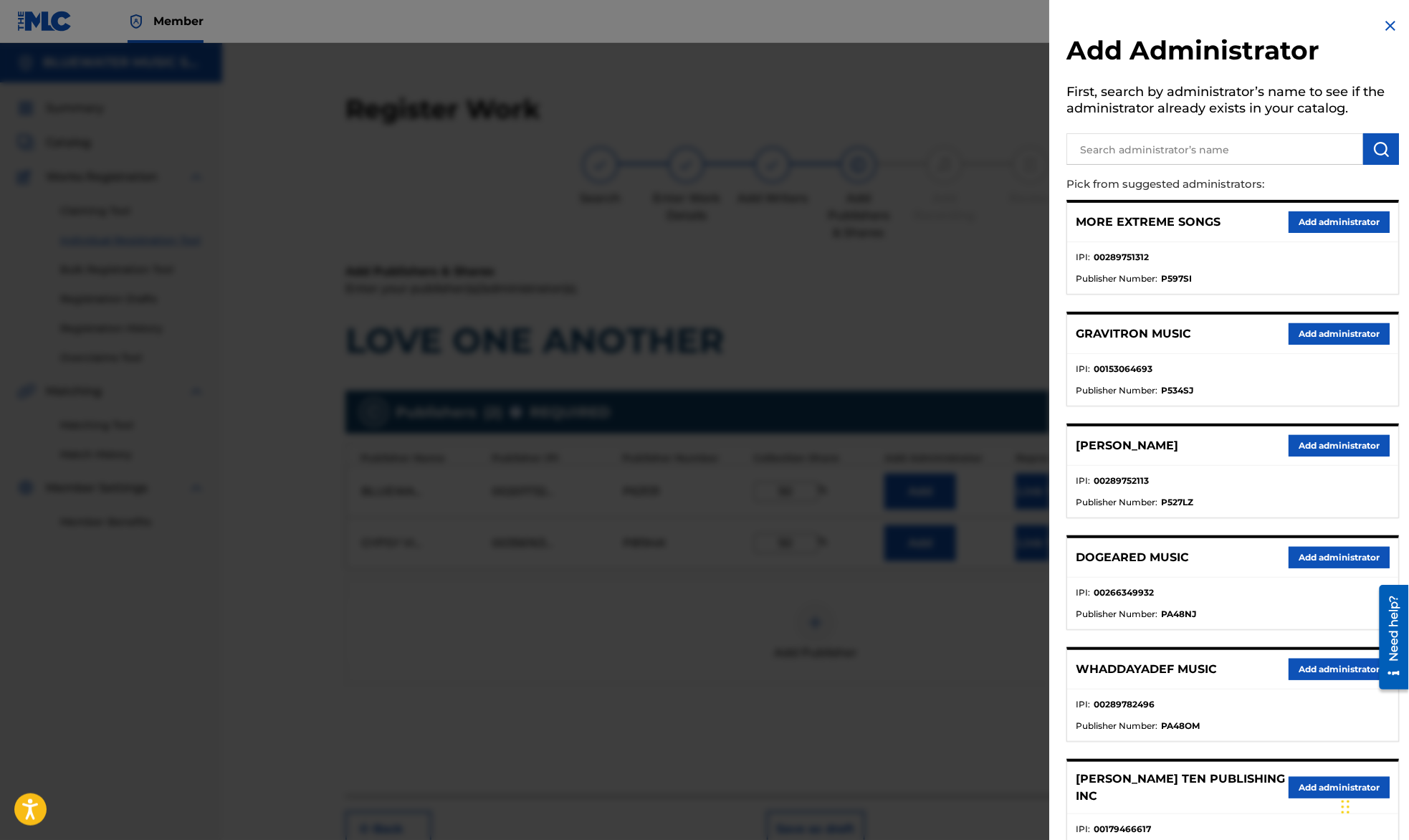
click at [1004, 98] on div at bounding box center [704, 463] width 1409 height 840
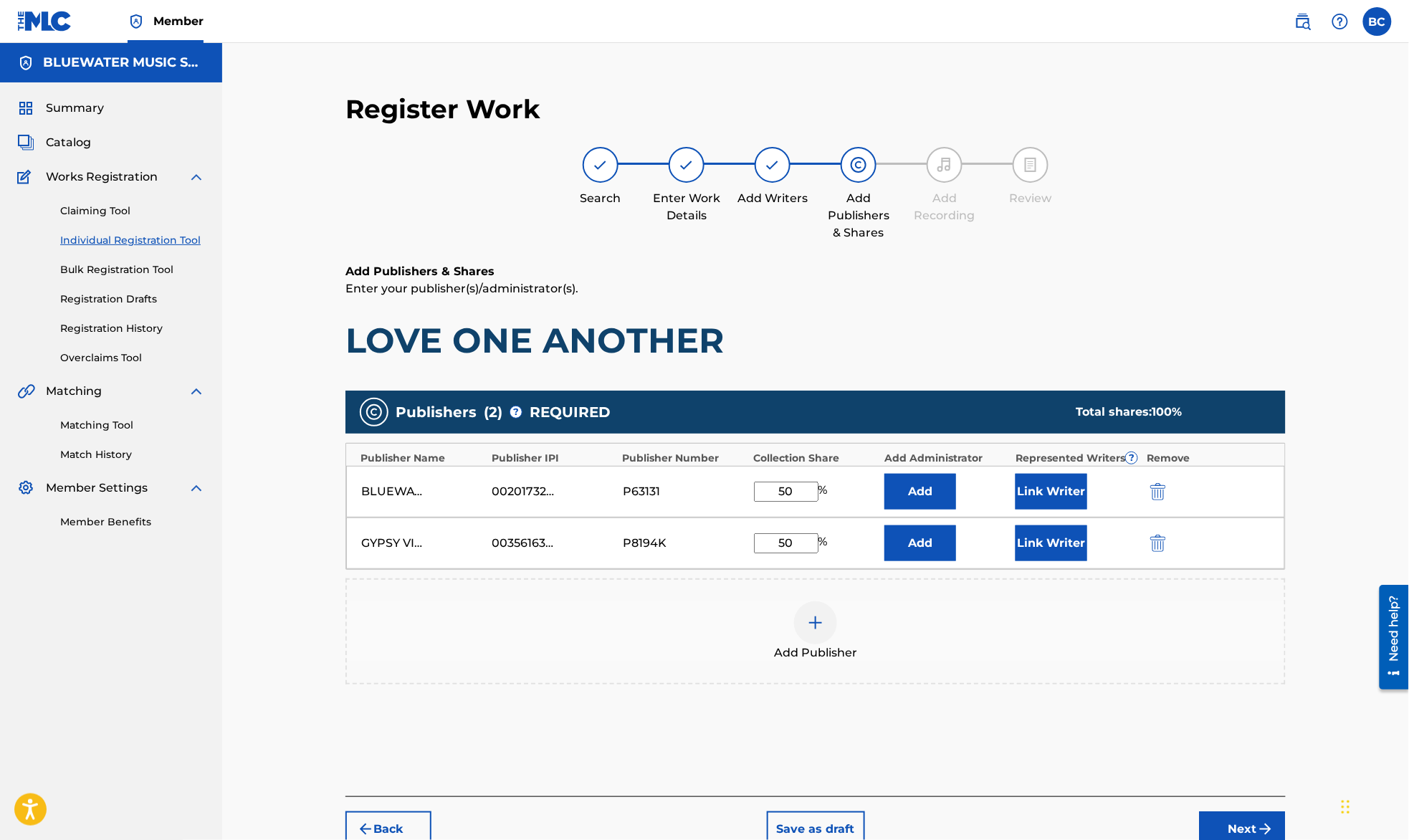
click at [916, 542] on button "Add" at bounding box center [921, 542] width 72 height 36
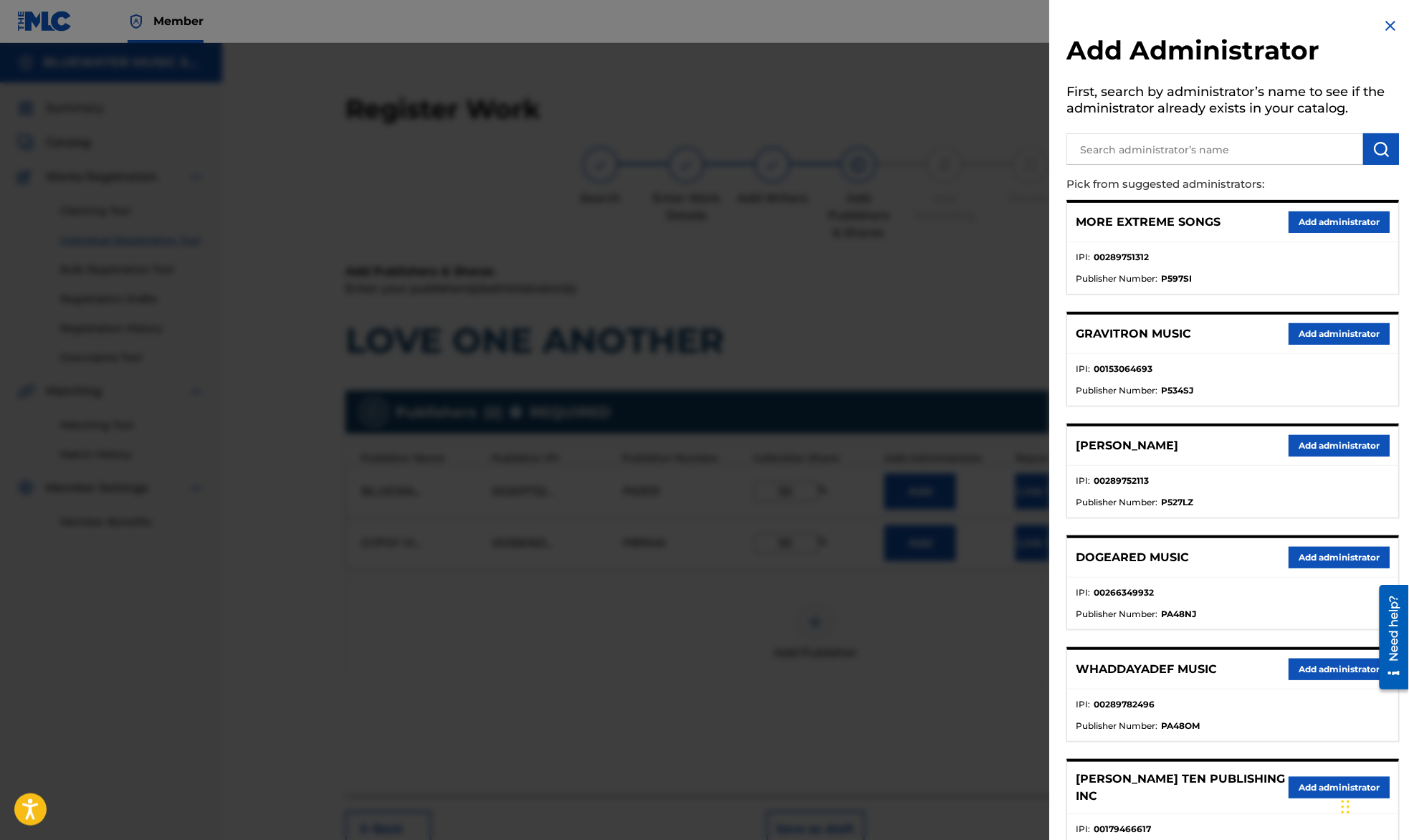
click at [1139, 158] on input "text" at bounding box center [1215, 149] width 297 height 32
type input "bluewater m"
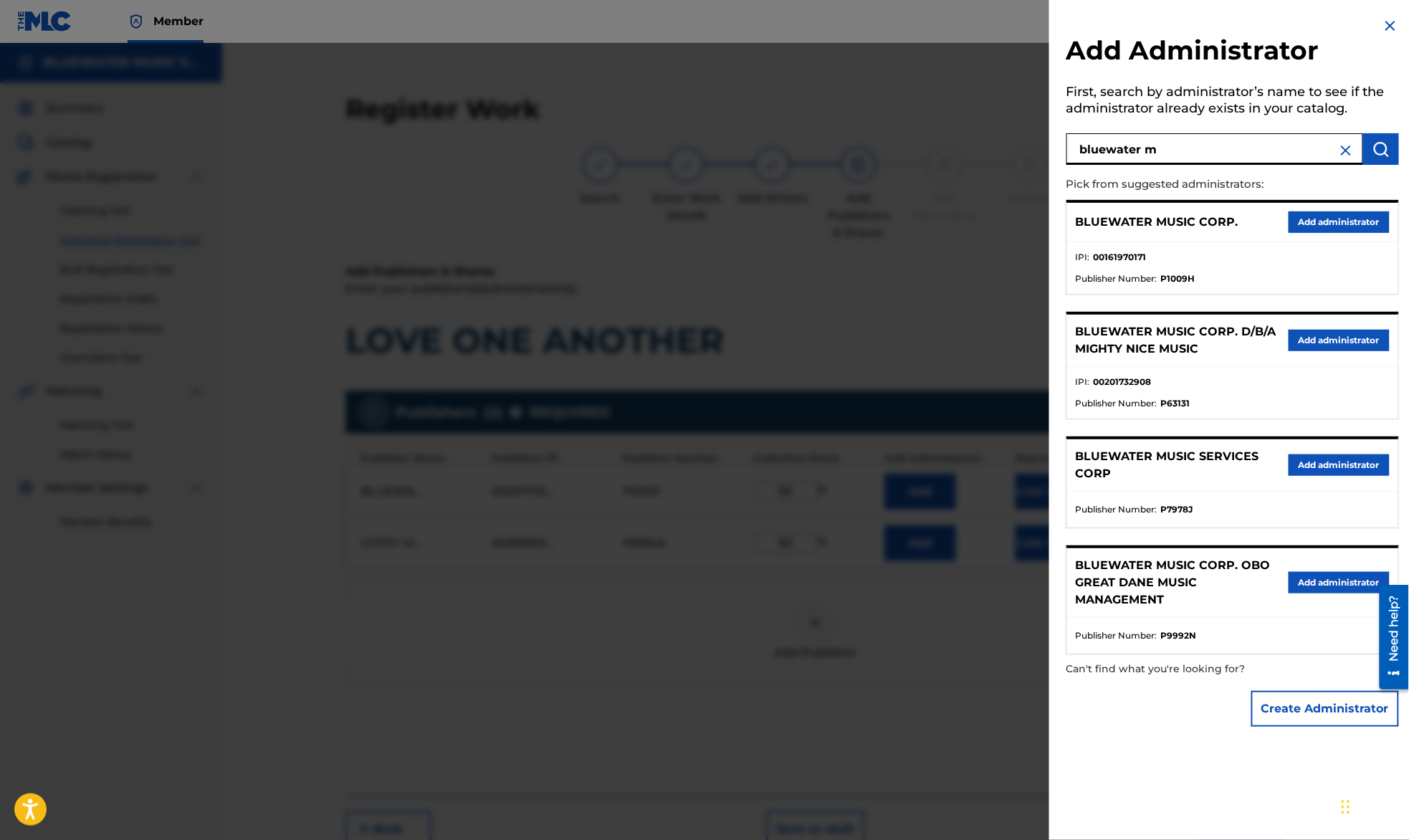
click at [1352, 222] on button "Add administrator" at bounding box center [1339, 222] width 101 height 22
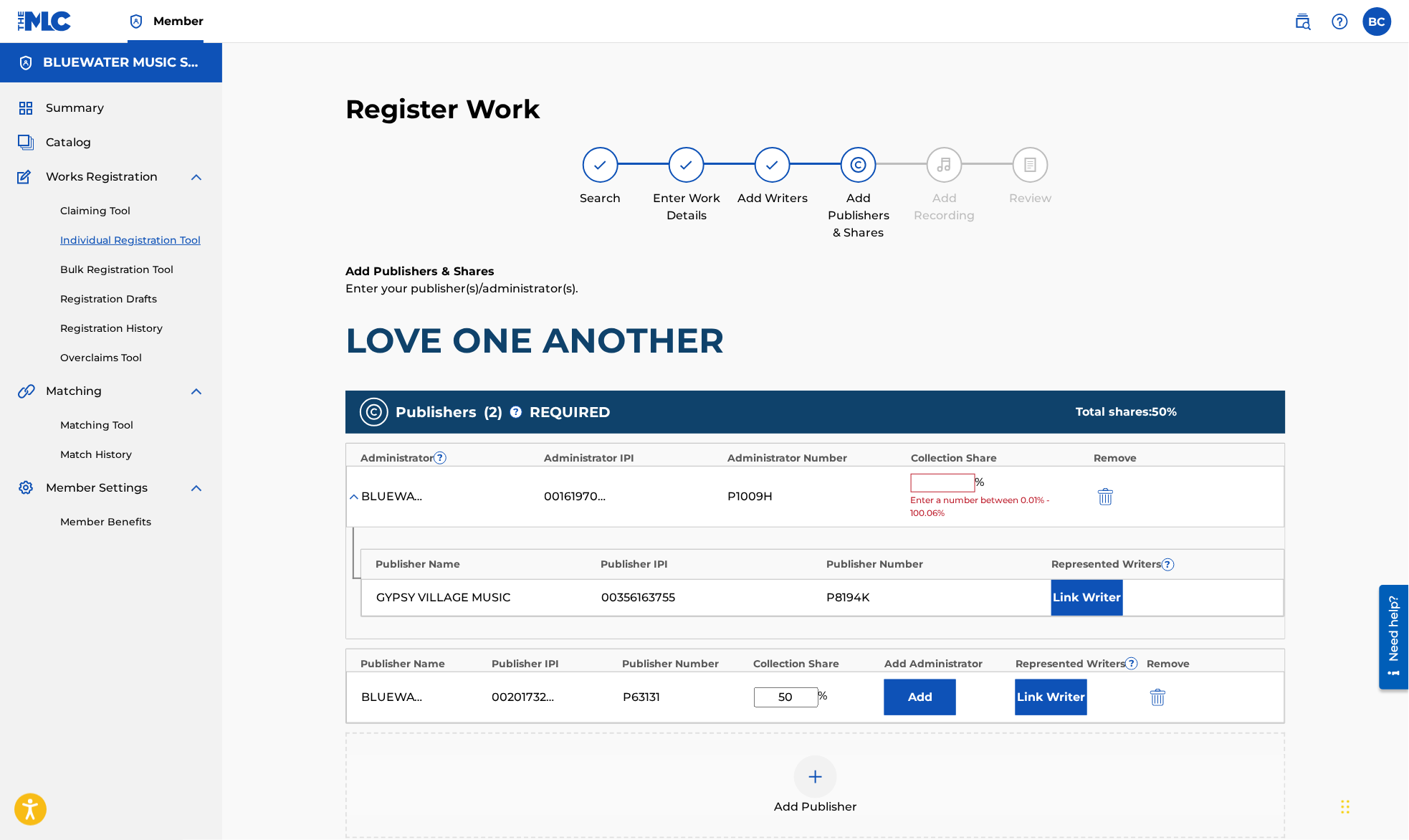
click at [916, 690] on button "Add" at bounding box center [921, 696] width 72 height 36
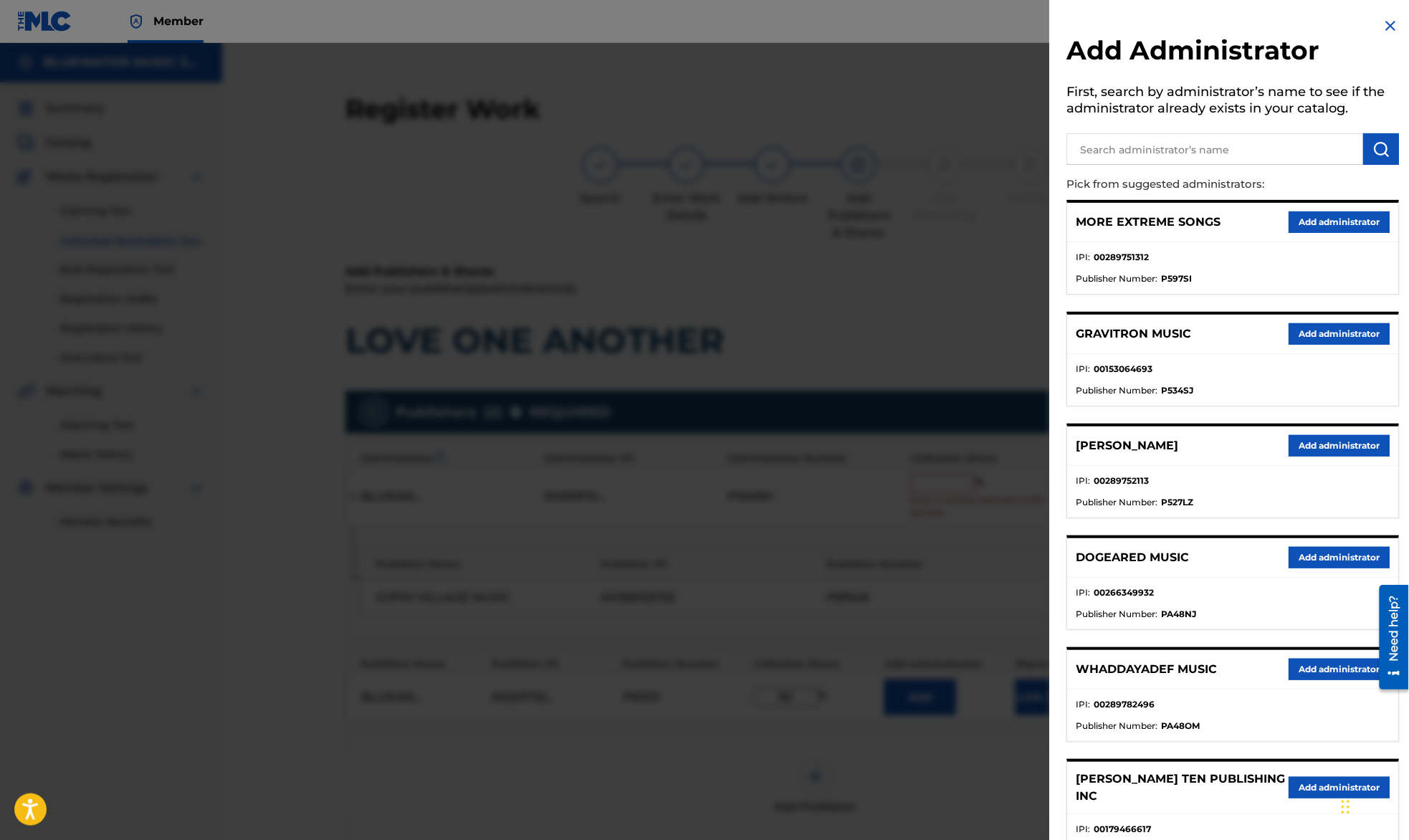
click at [1133, 150] on input "text" at bounding box center [1215, 149] width 297 height 32
type input "bluewater m"
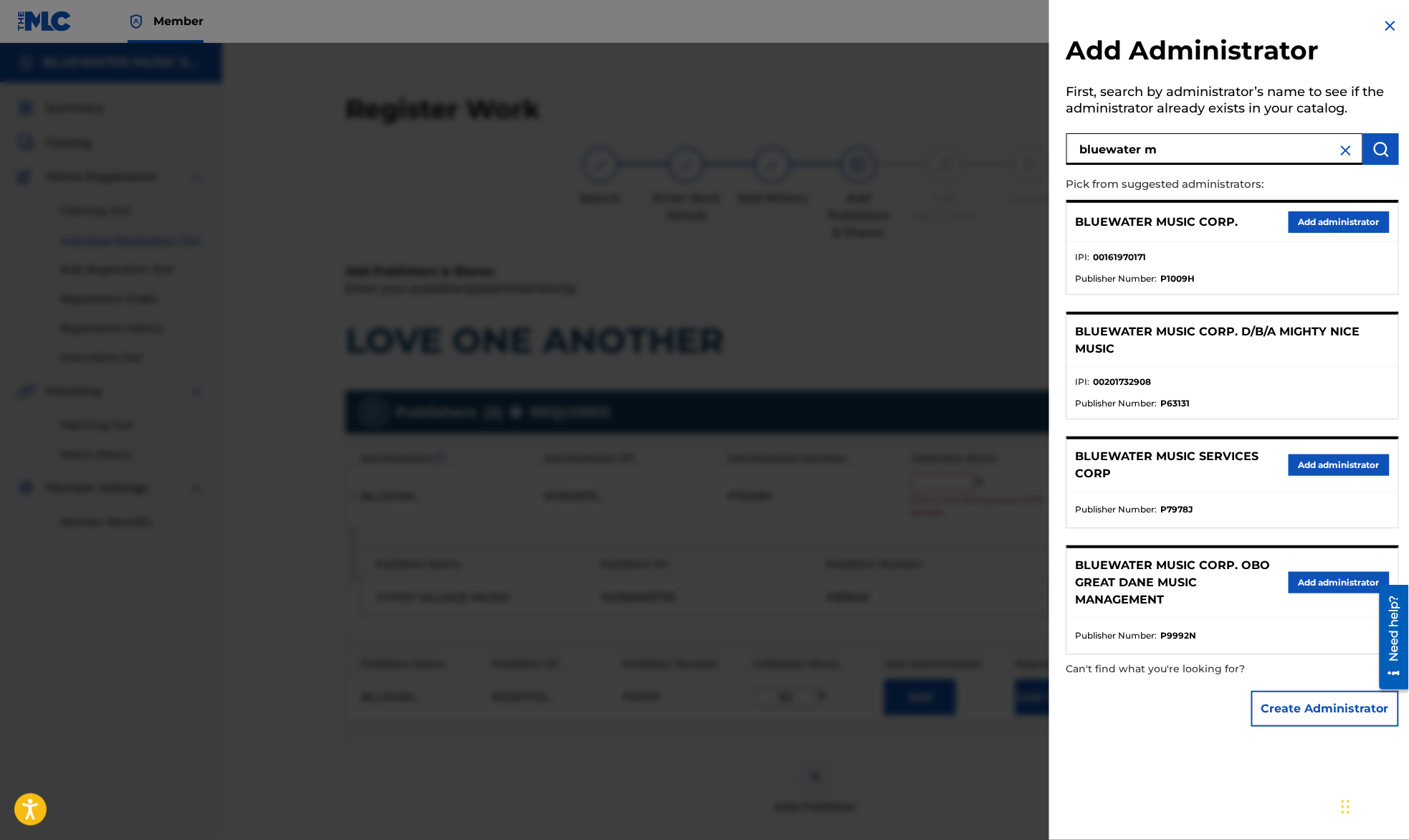
click at [1325, 220] on button "Add administrator" at bounding box center [1339, 222] width 101 height 22
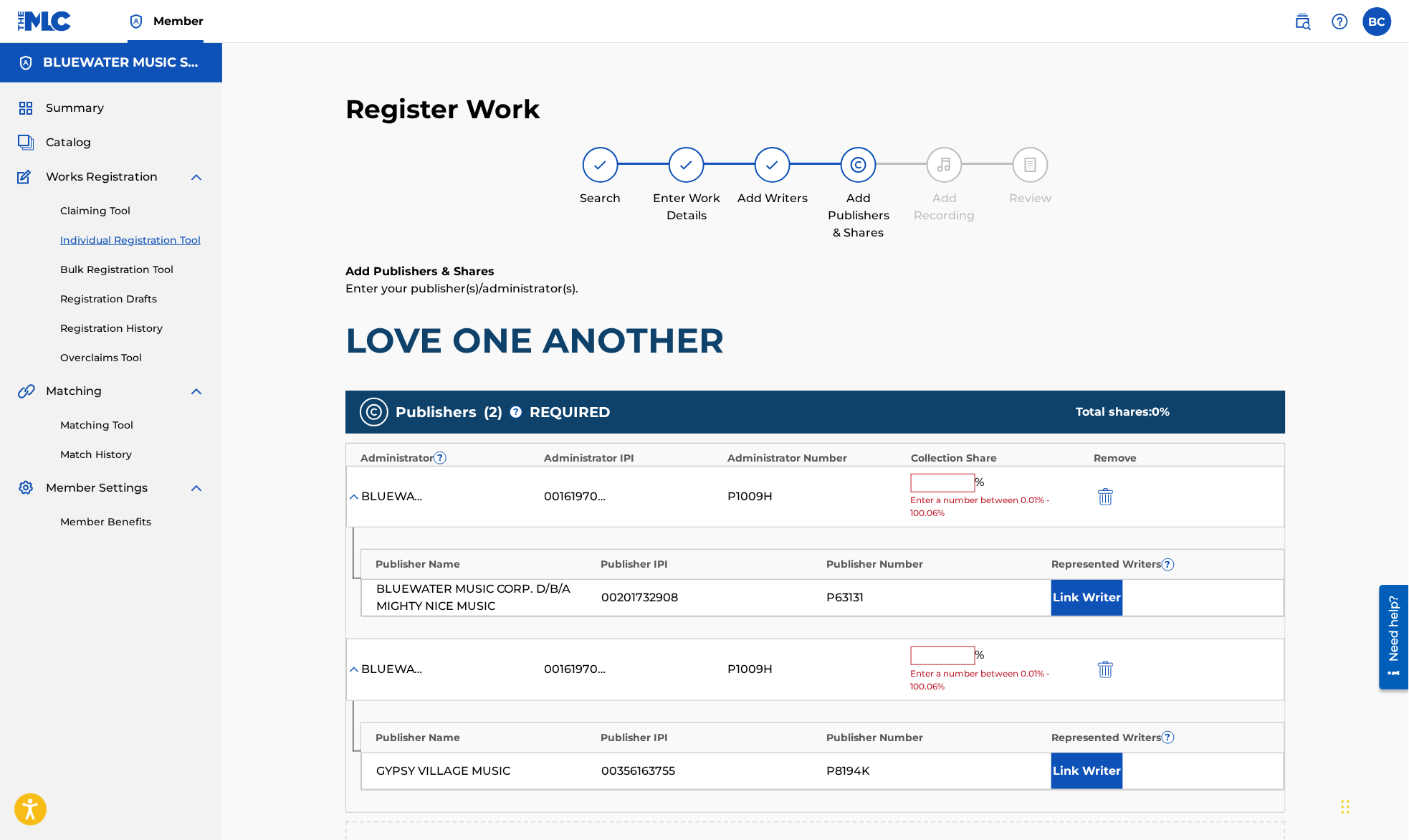
scroll to position [95, 0]
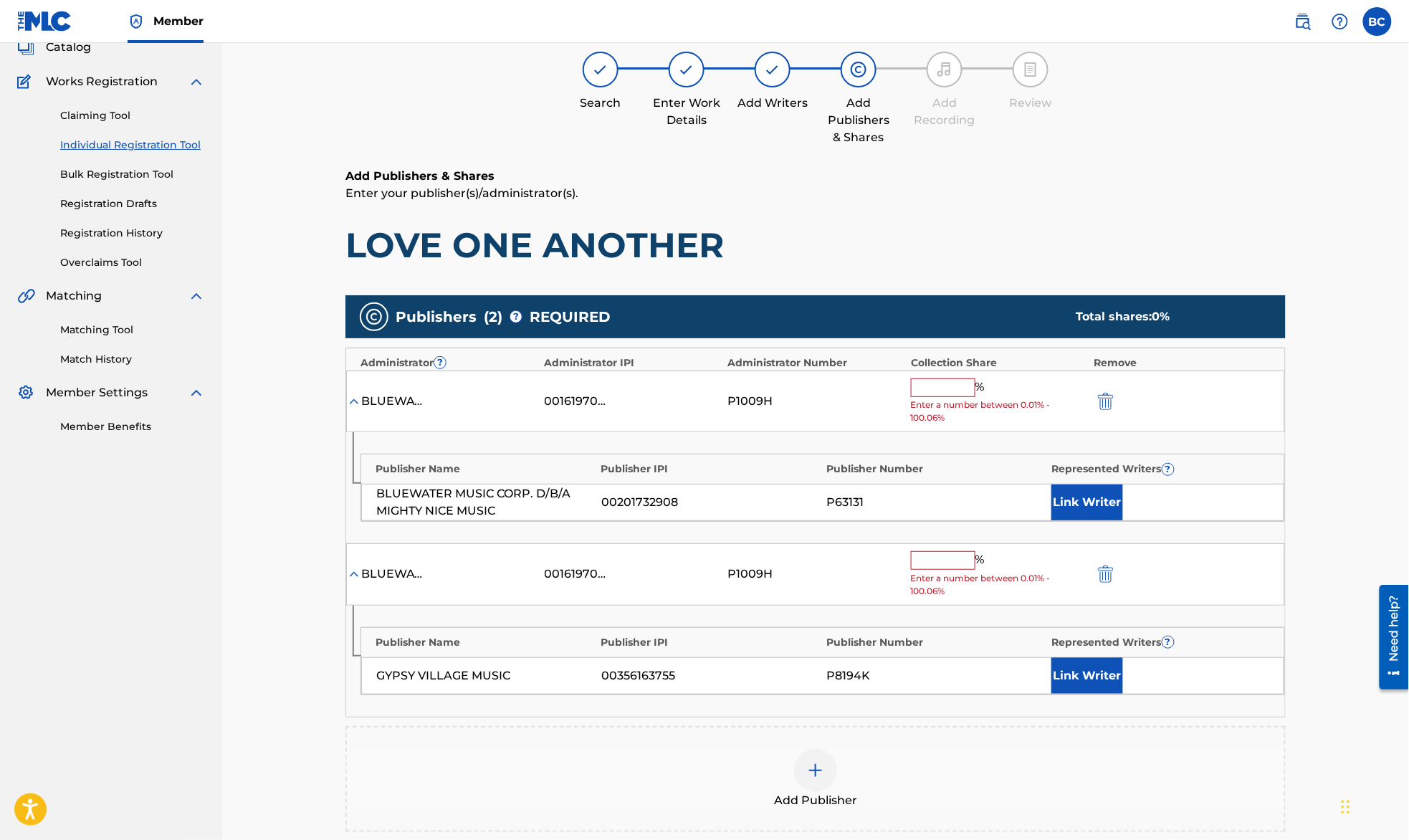
click at [950, 380] on input "text" at bounding box center [943, 387] width 65 height 18
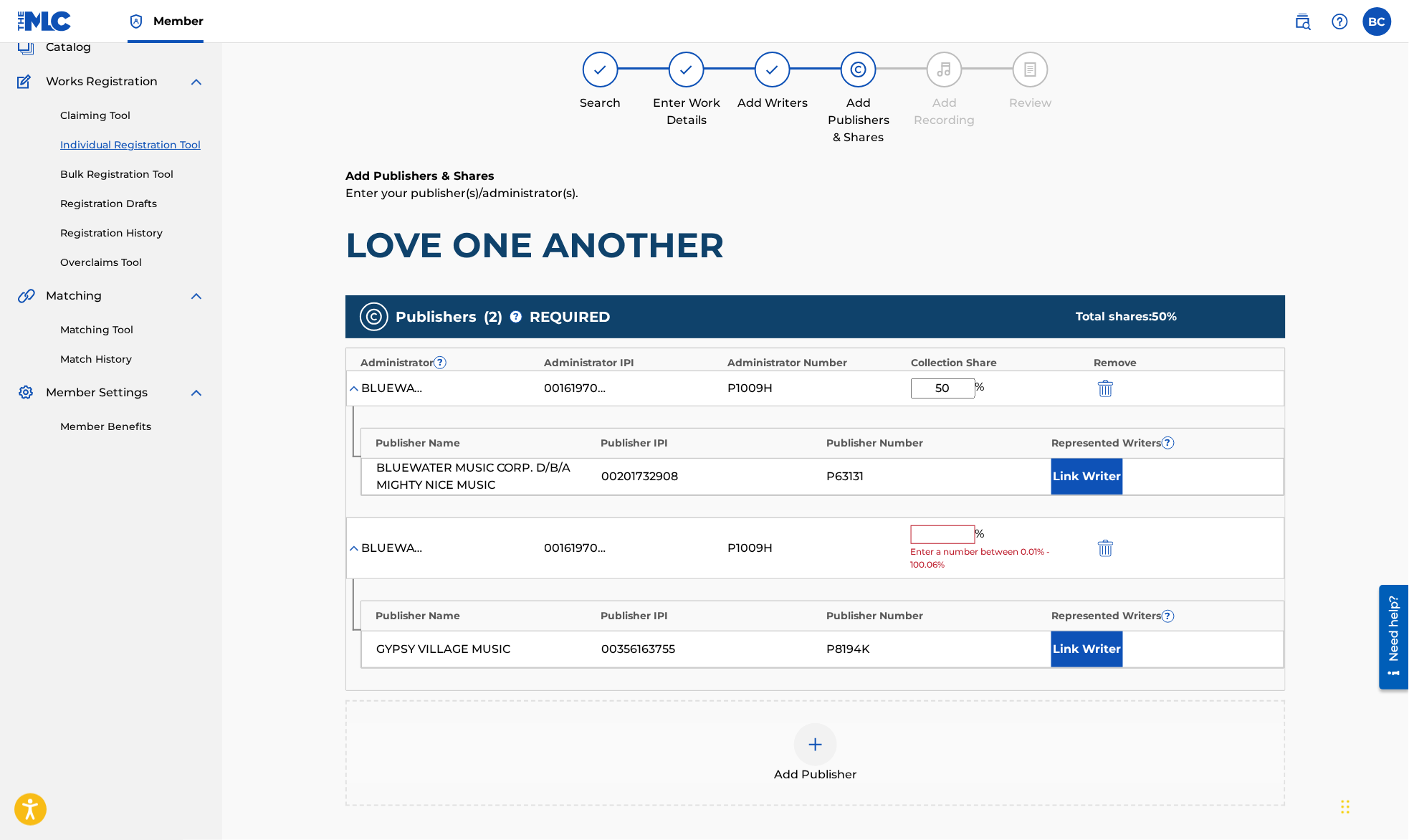
type input "50"
click at [936, 537] on input "text" at bounding box center [943, 534] width 65 height 18
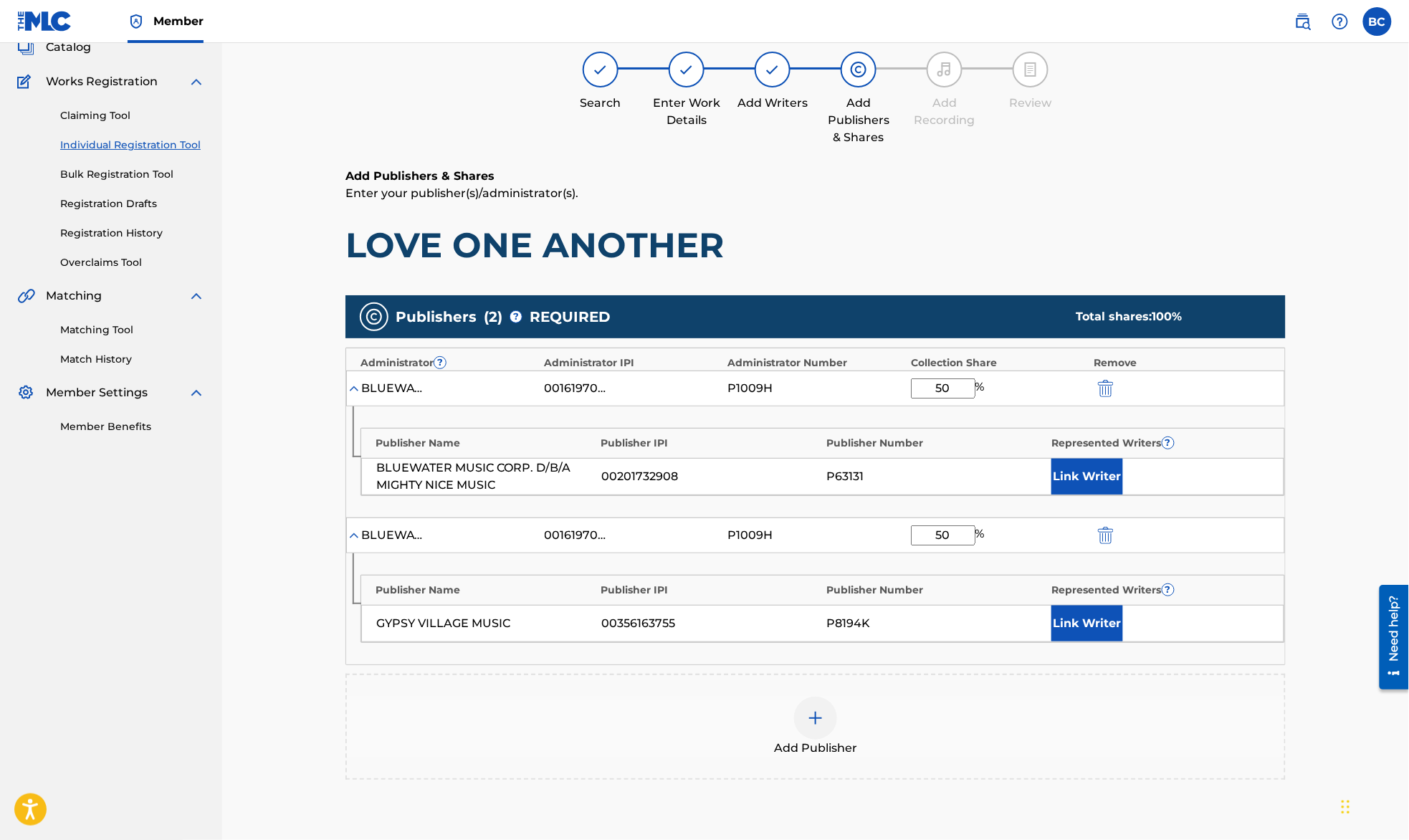
type input "50"
click at [1316, 514] on div "Register Work Search Enter Work Details Add Writers Add Publishers & Shares Add…" at bounding box center [816, 470] width 1004 height 973
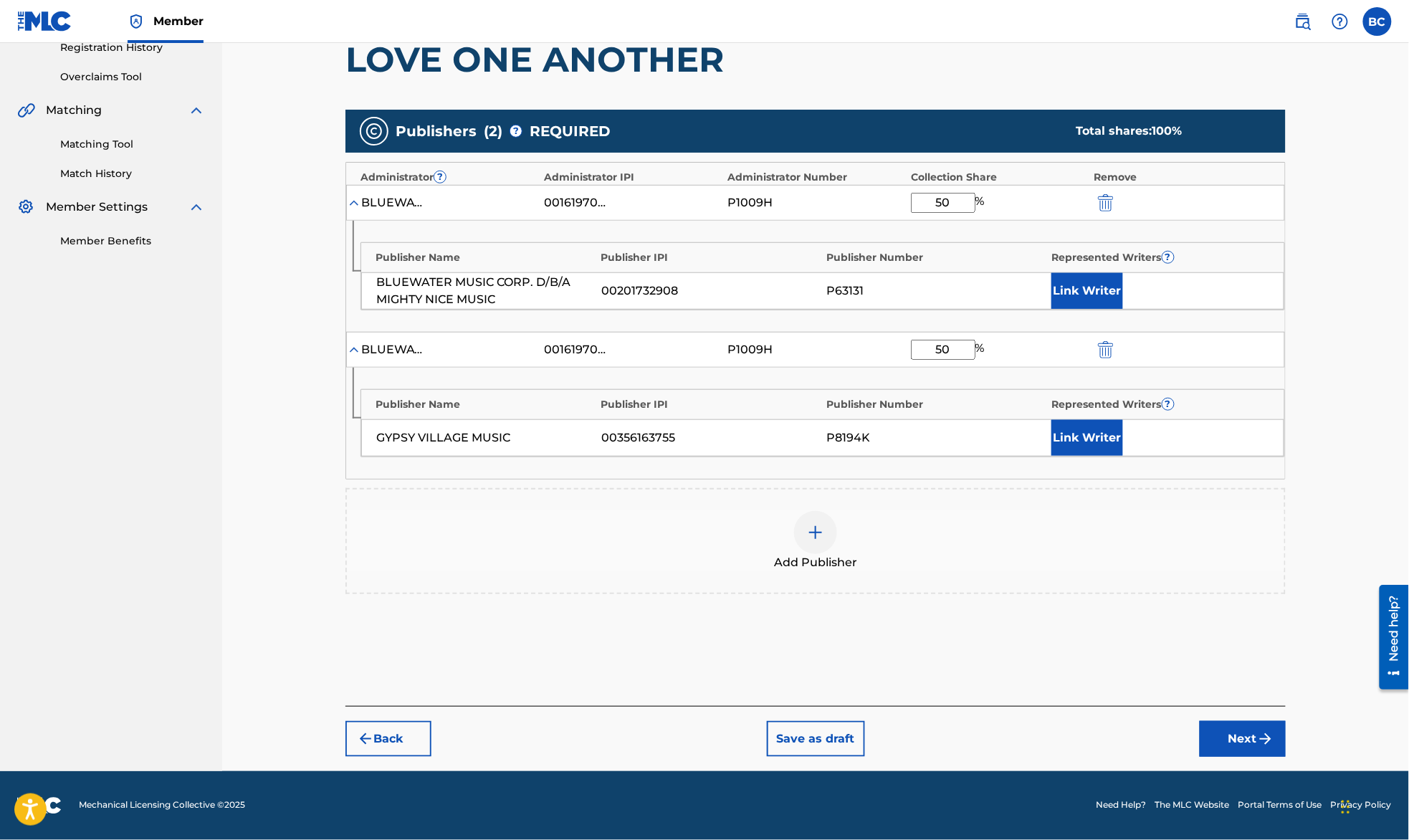
click at [1239, 741] on button "Next" at bounding box center [1243, 738] width 86 height 36
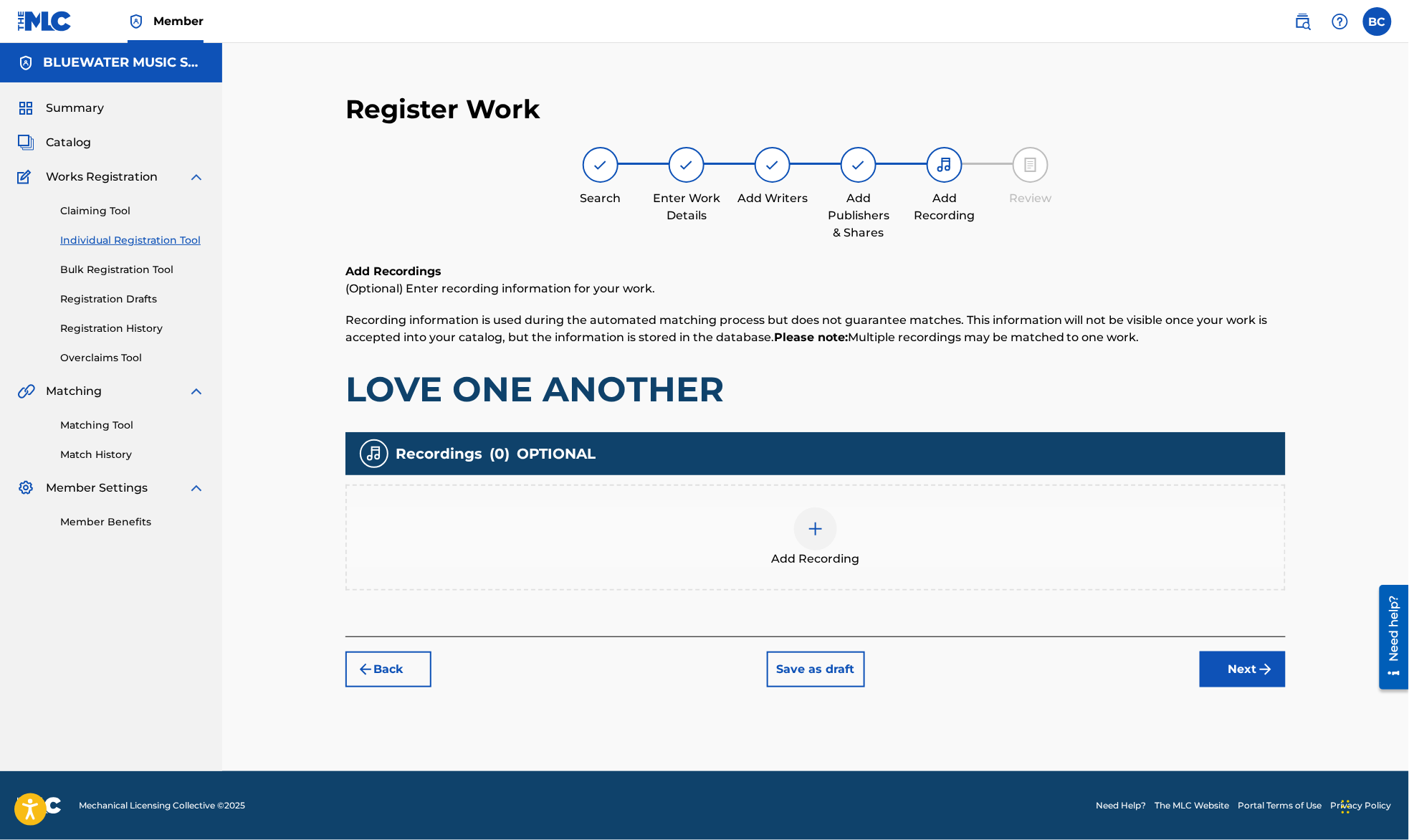
scroll to position [0, 0]
click at [1260, 658] on button "Next" at bounding box center [1243, 669] width 86 height 36
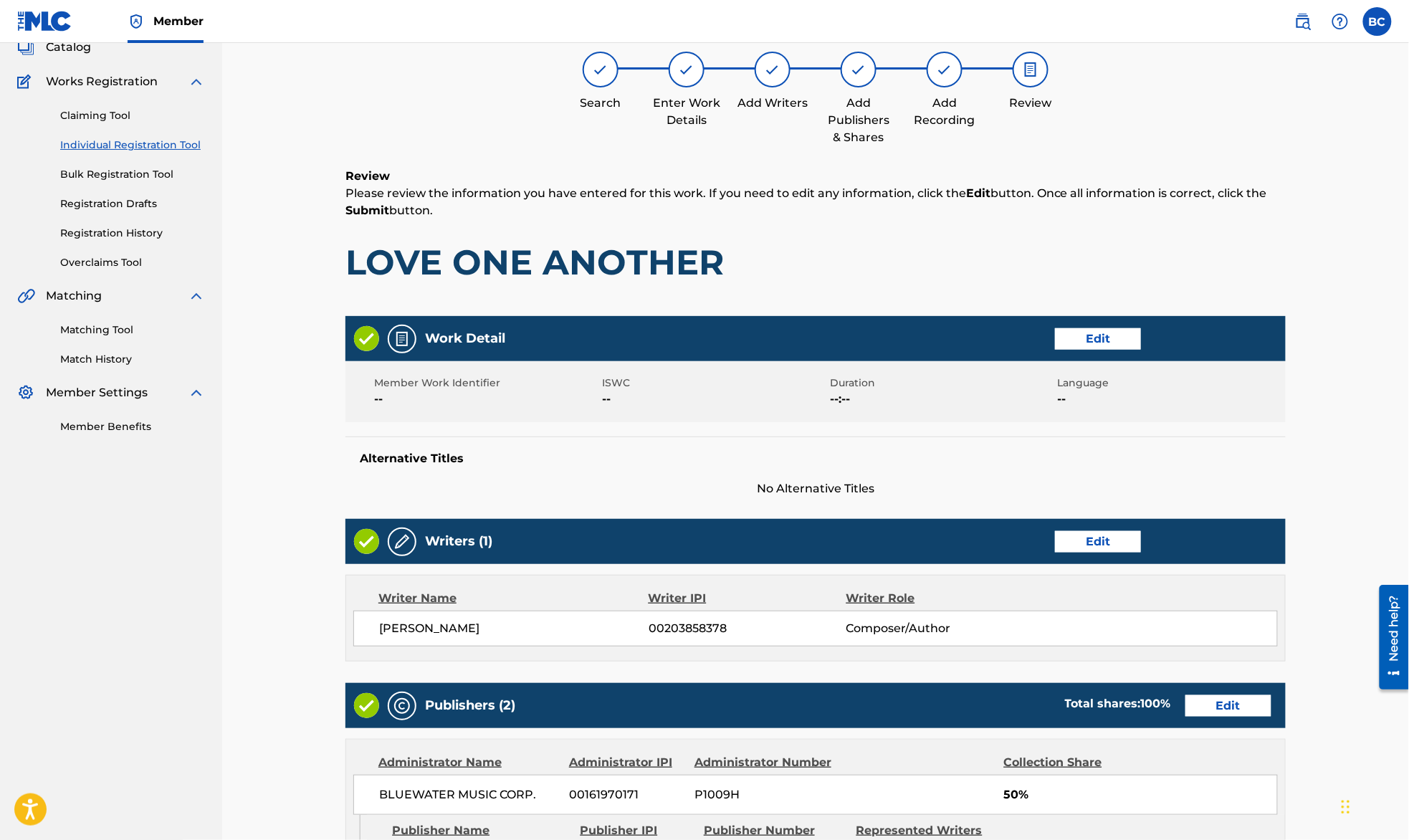
scroll to position [600, 0]
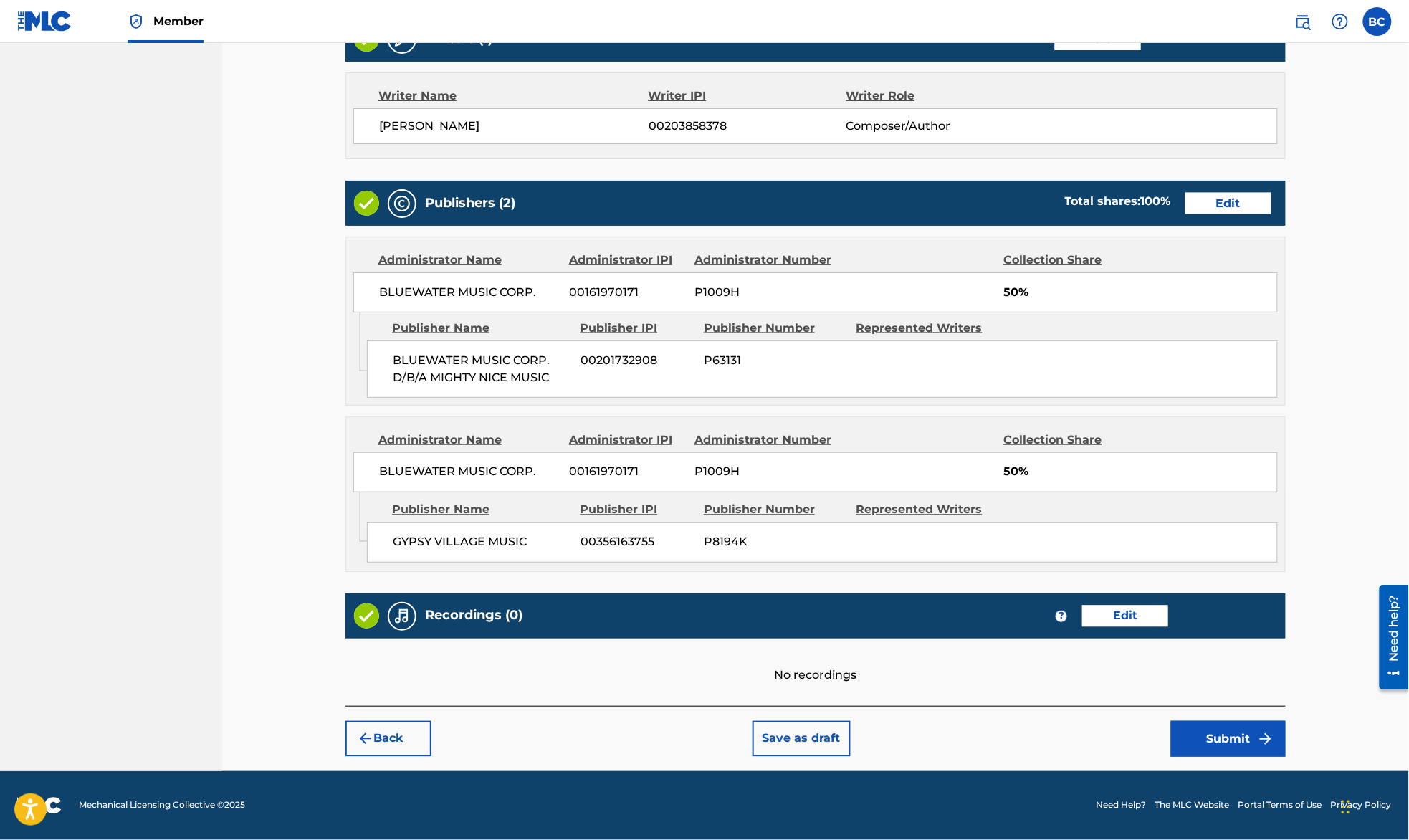
click at [1227, 743] on button "Submit" at bounding box center [1228, 738] width 115 height 36
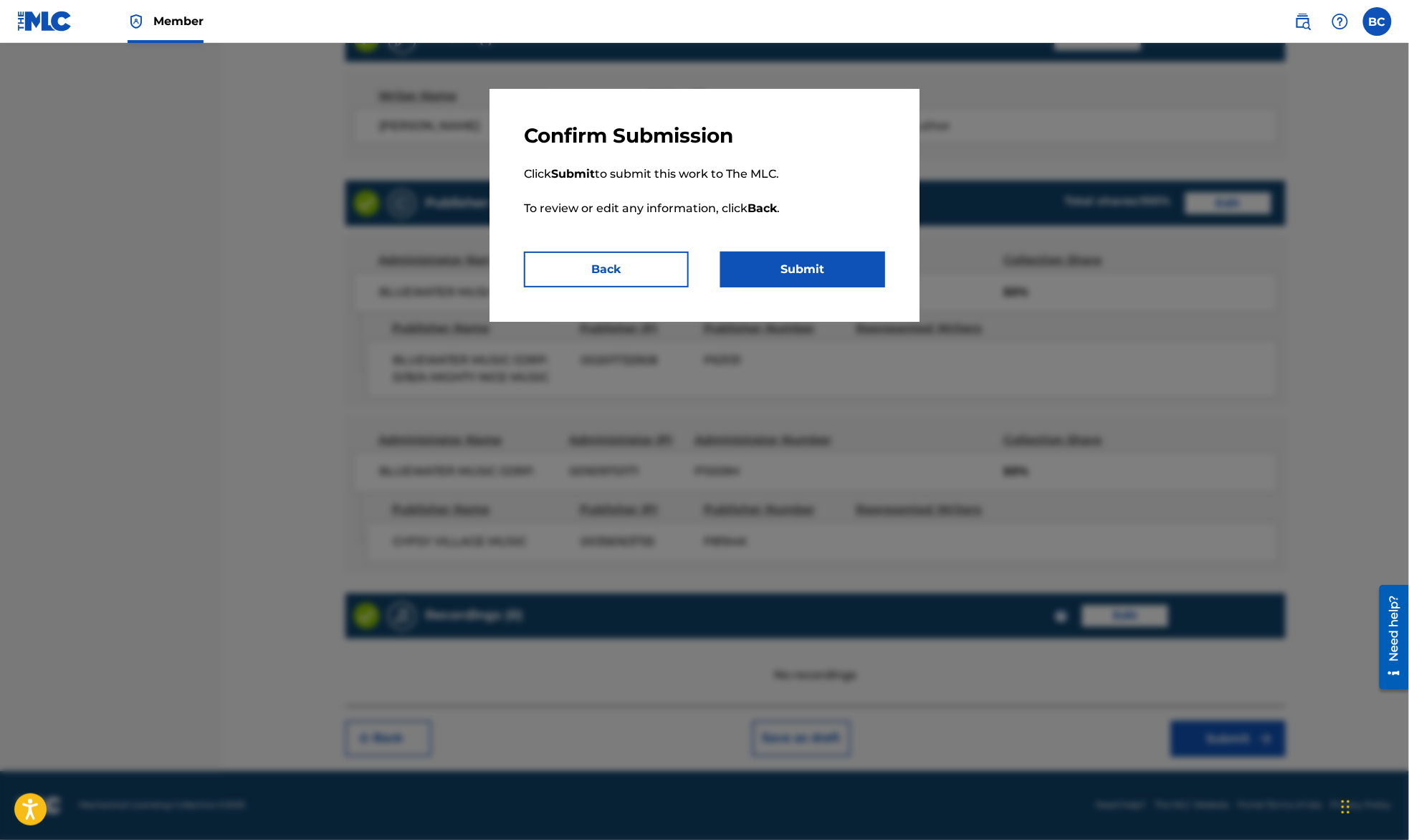
click at [846, 267] on button "Submit" at bounding box center [803, 269] width 165 height 36
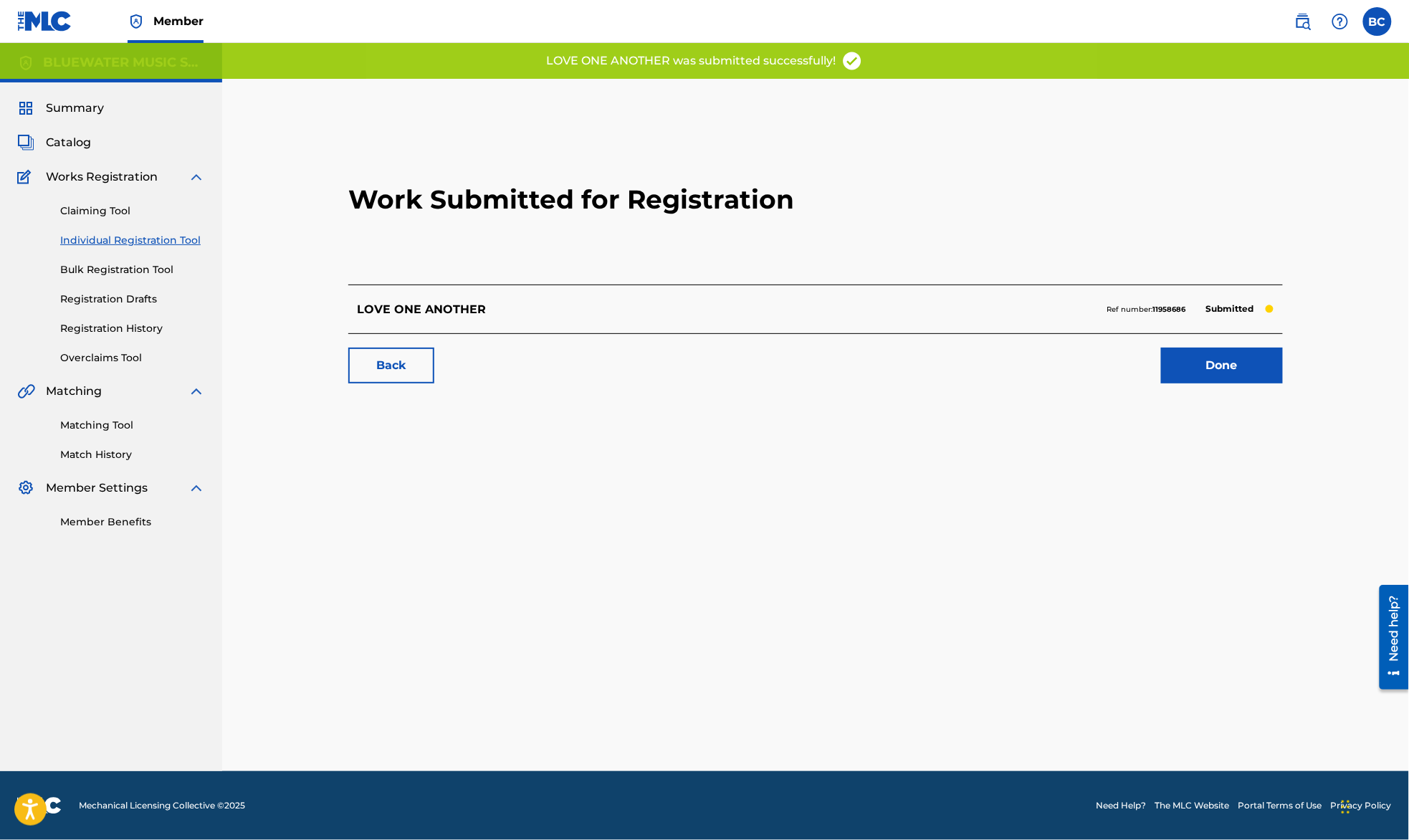
click at [1216, 370] on link "Done" at bounding box center [1222, 365] width 122 height 36
